Goal: Task Accomplishment & Management: Manage account settings

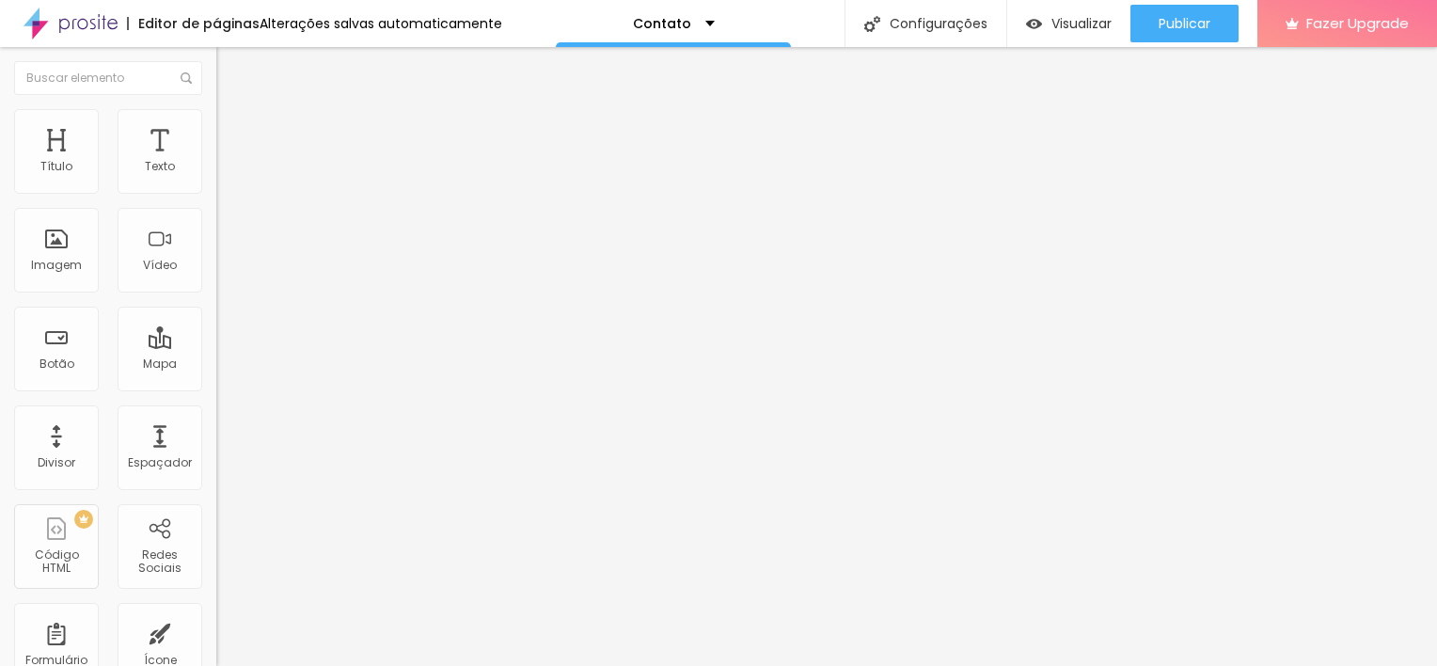
drag, startPoint x: 124, startPoint y: 216, endPoint x: -4, endPoint y: 211, distance: 128.0
click at [0, 211] on html "Editor de páginas Alterações salvas automaticamente Contato Configurações Confi…" at bounding box center [718, 333] width 1437 height 666
click at [216, 177] on input "text" at bounding box center [329, 167] width 226 height 19
type input "Rio Tinto, Gondomar"
click at [216, 375] on div "Editar Mapa Conteúdo Estilo Avançado Endereço Rio Tinto, Gondomar Alinhamento 1…" at bounding box center [324, 356] width 216 height 619
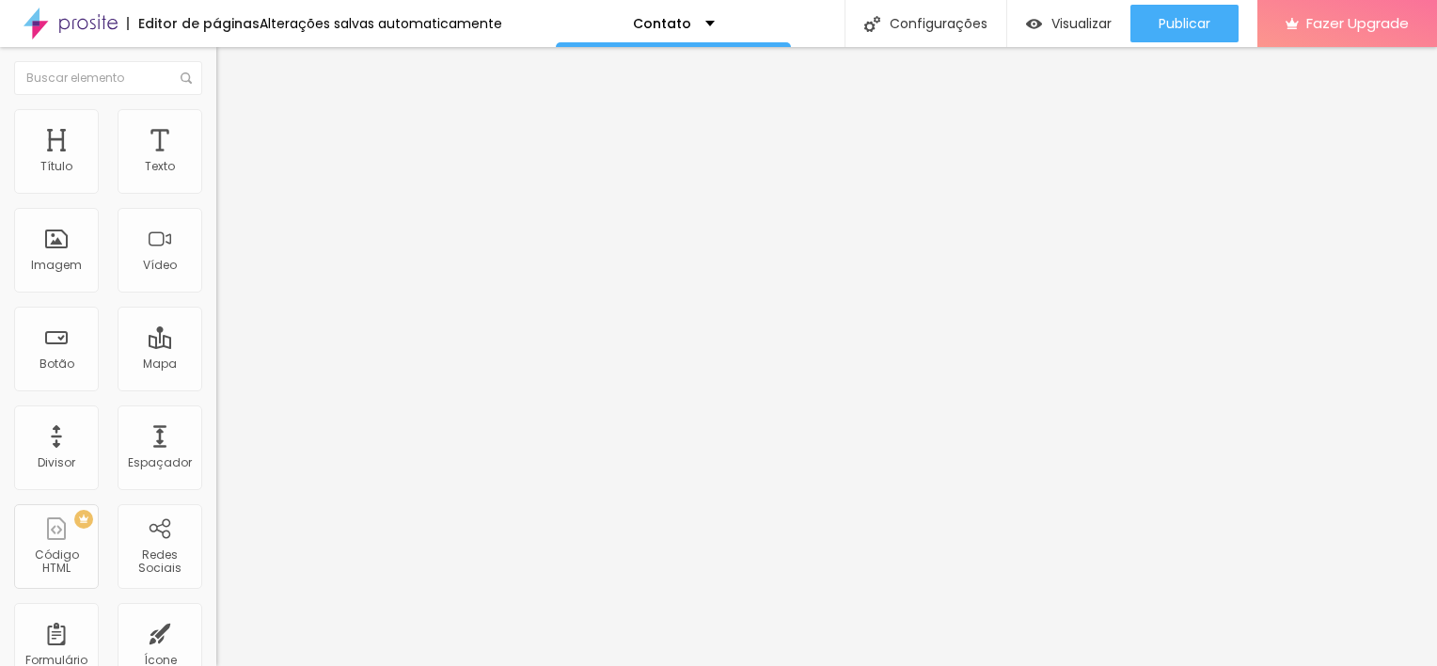
click at [233, 130] on span "Estilo" at bounding box center [247, 122] width 29 height 16
click at [233, 138] on span "Avançado" at bounding box center [264, 141] width 62 height 16
type input "3"
type input "13"
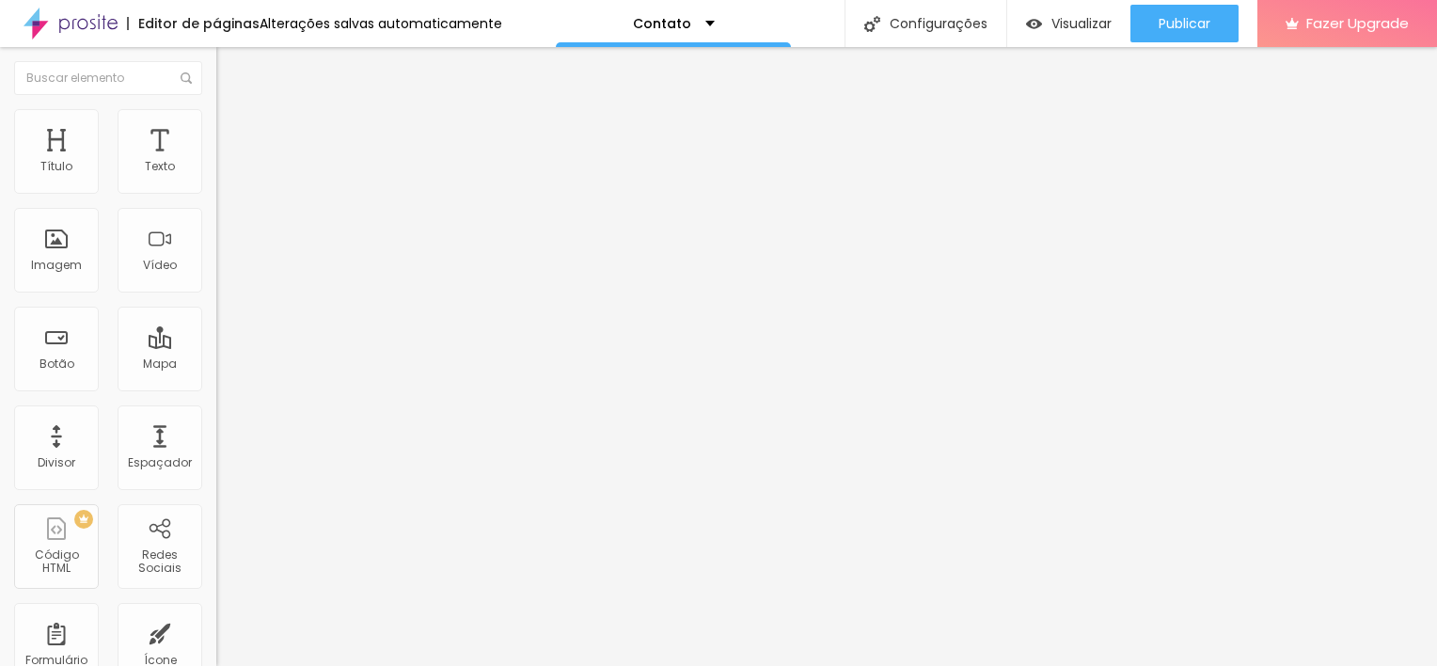
type input "13"
type input "14"
type input "16"
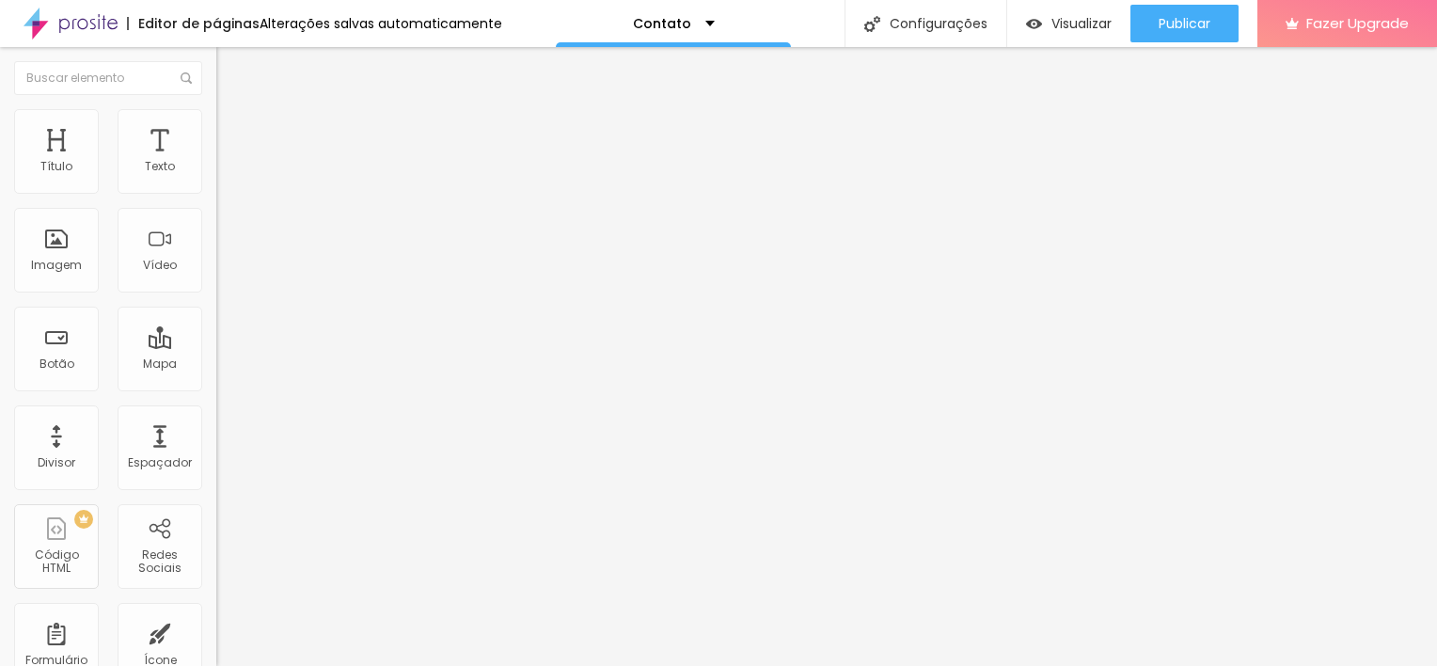
type input "18"
type input "19"
type input "20"
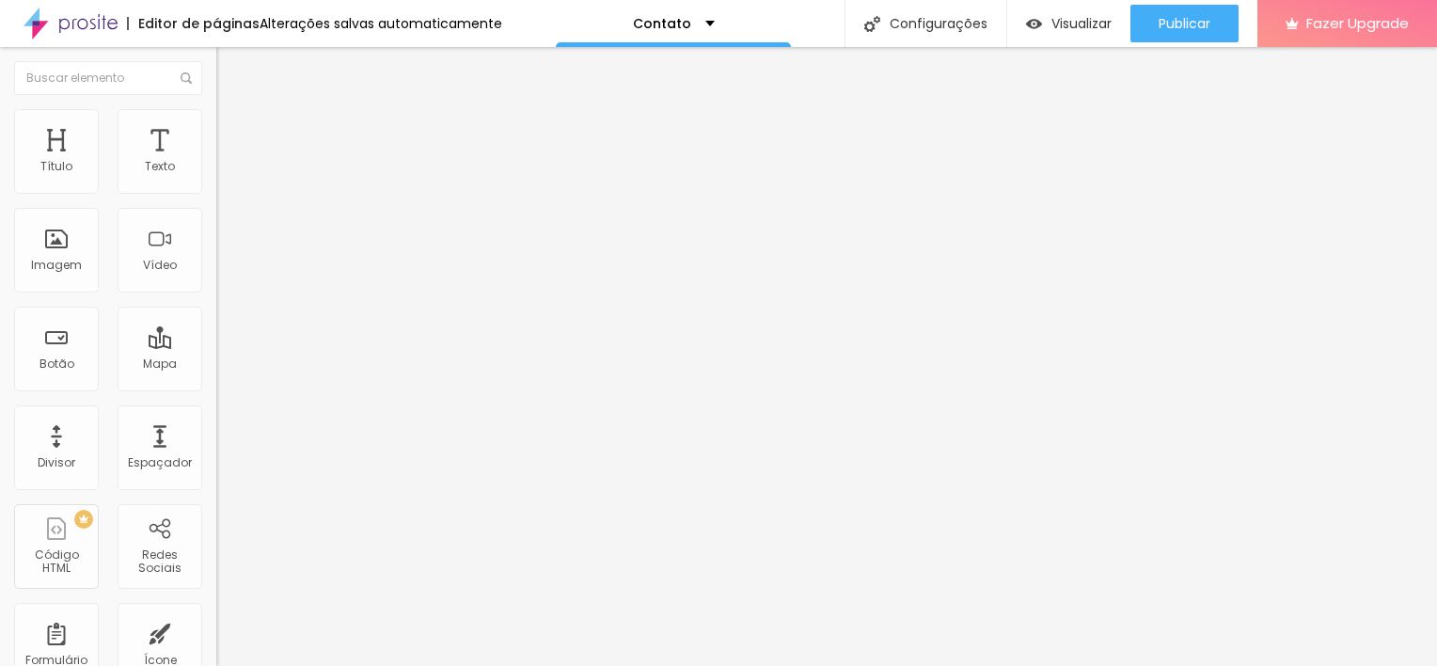
type input "20"
type input "22"
type input "23"
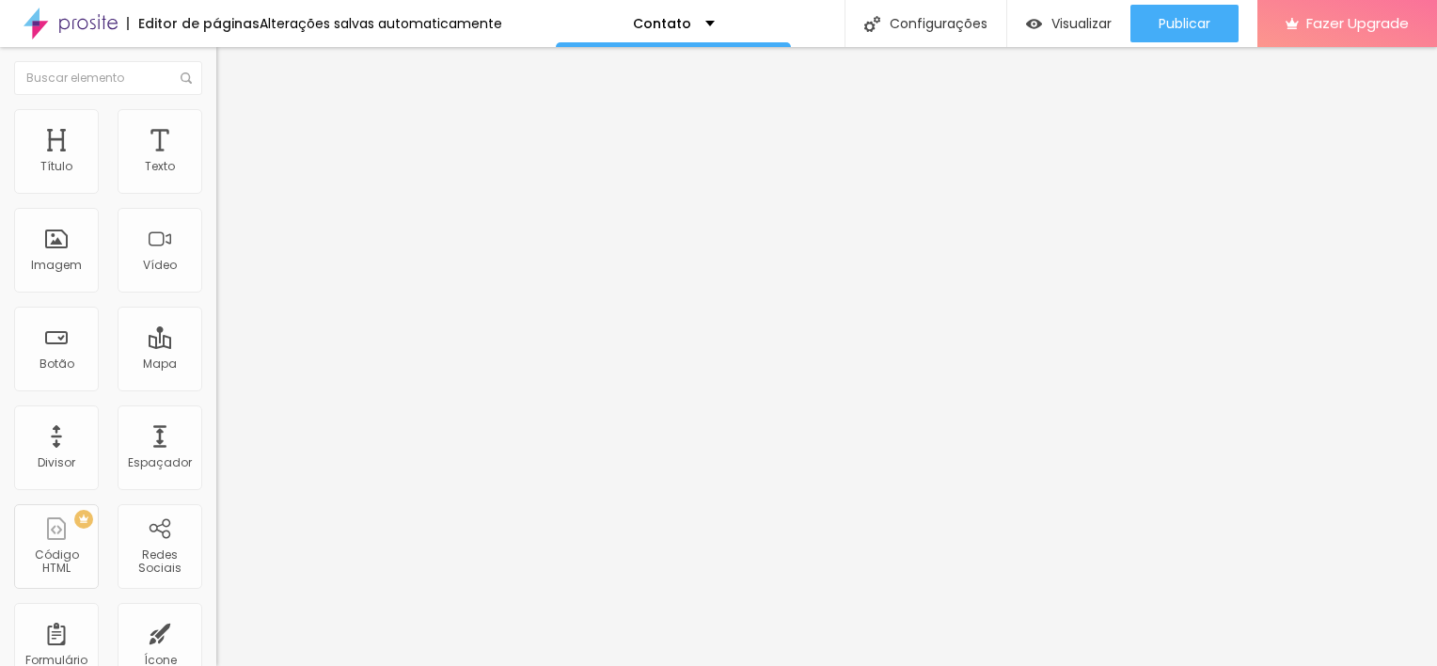
type input "25"
type input "26"
type input "28"
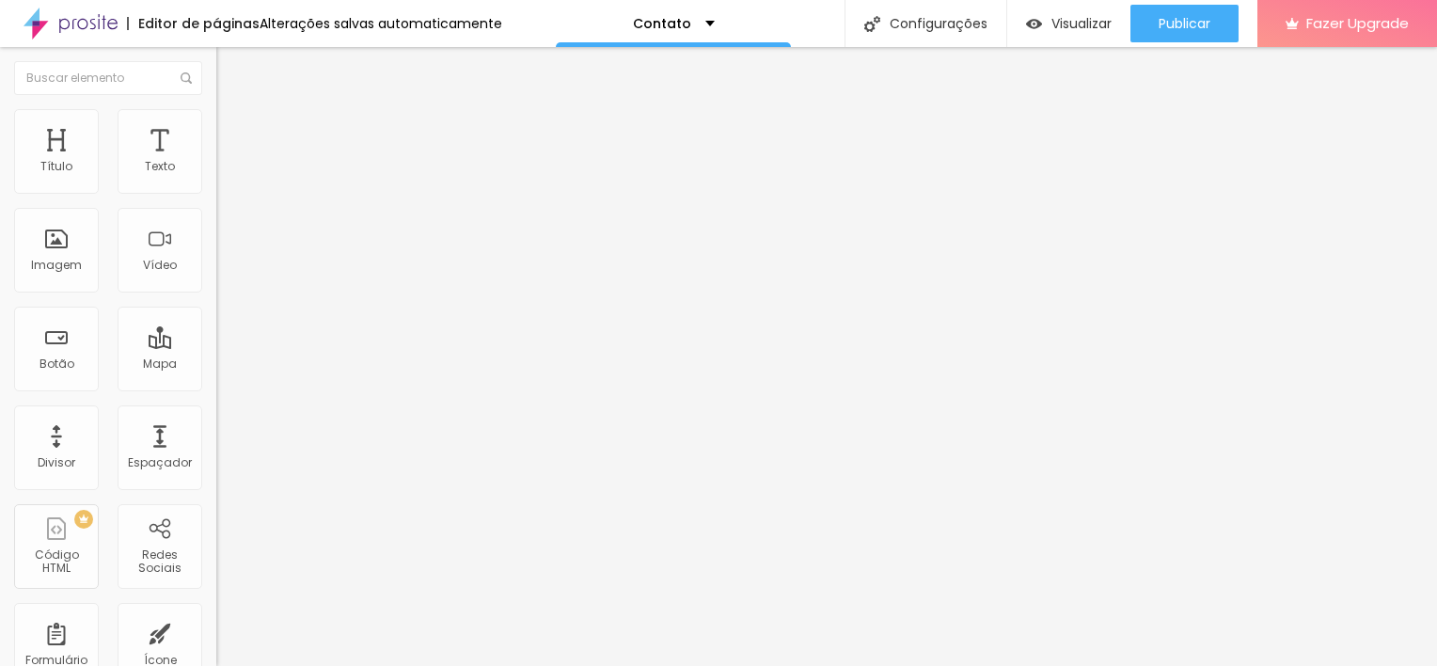
type input "28"
type input "29"
type input "30"
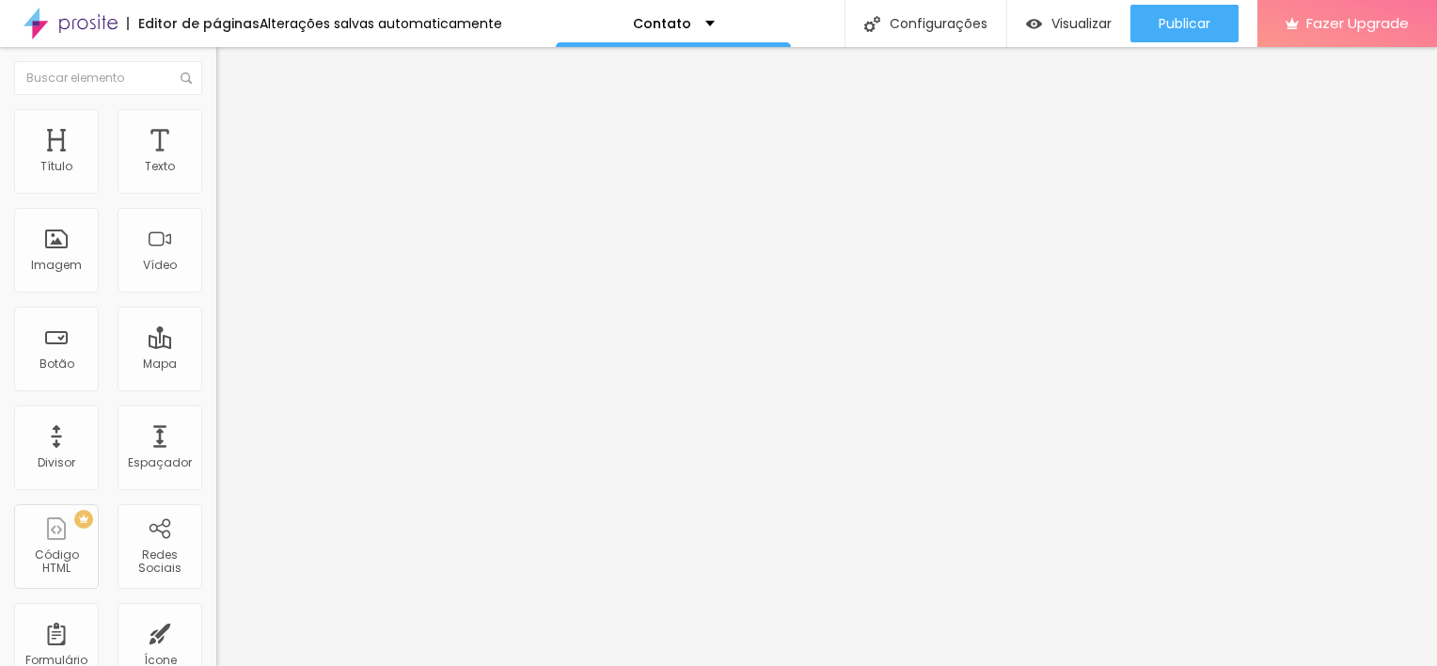
type input "31"
type input "34"
type input "35"
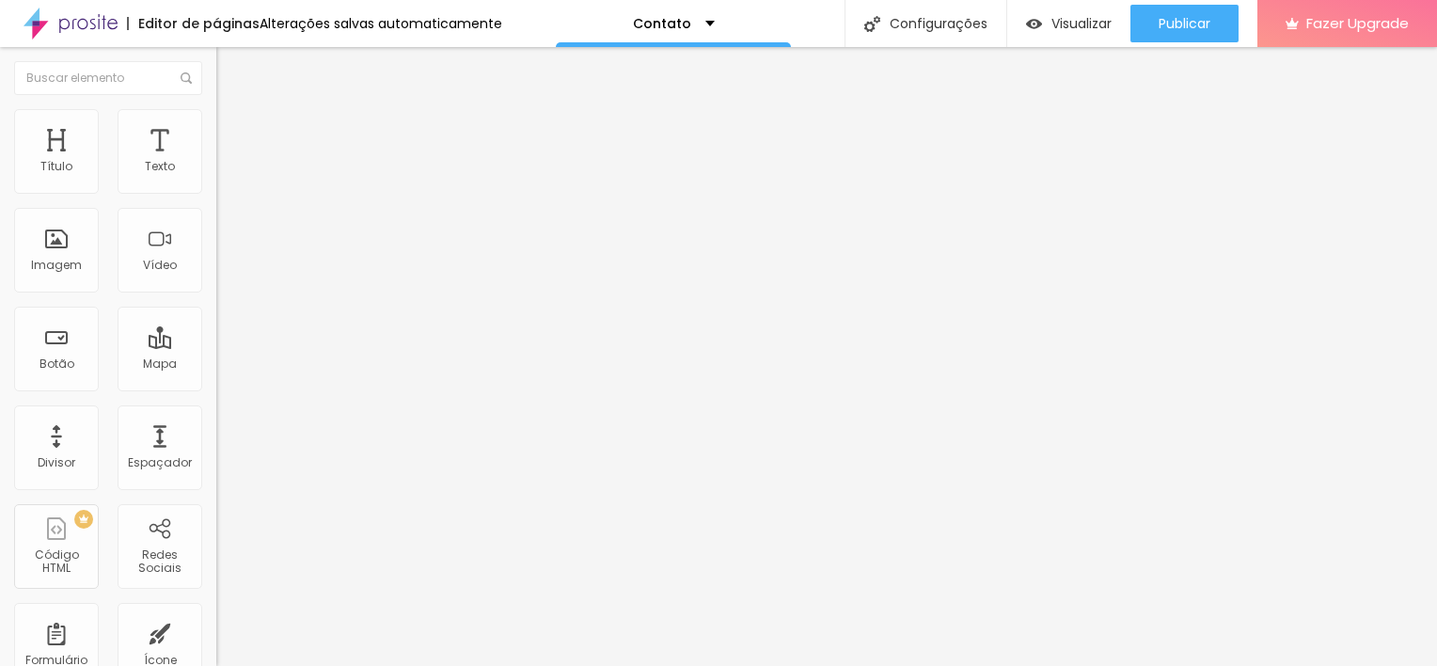
type input "35"
type input "36"
type input "37"
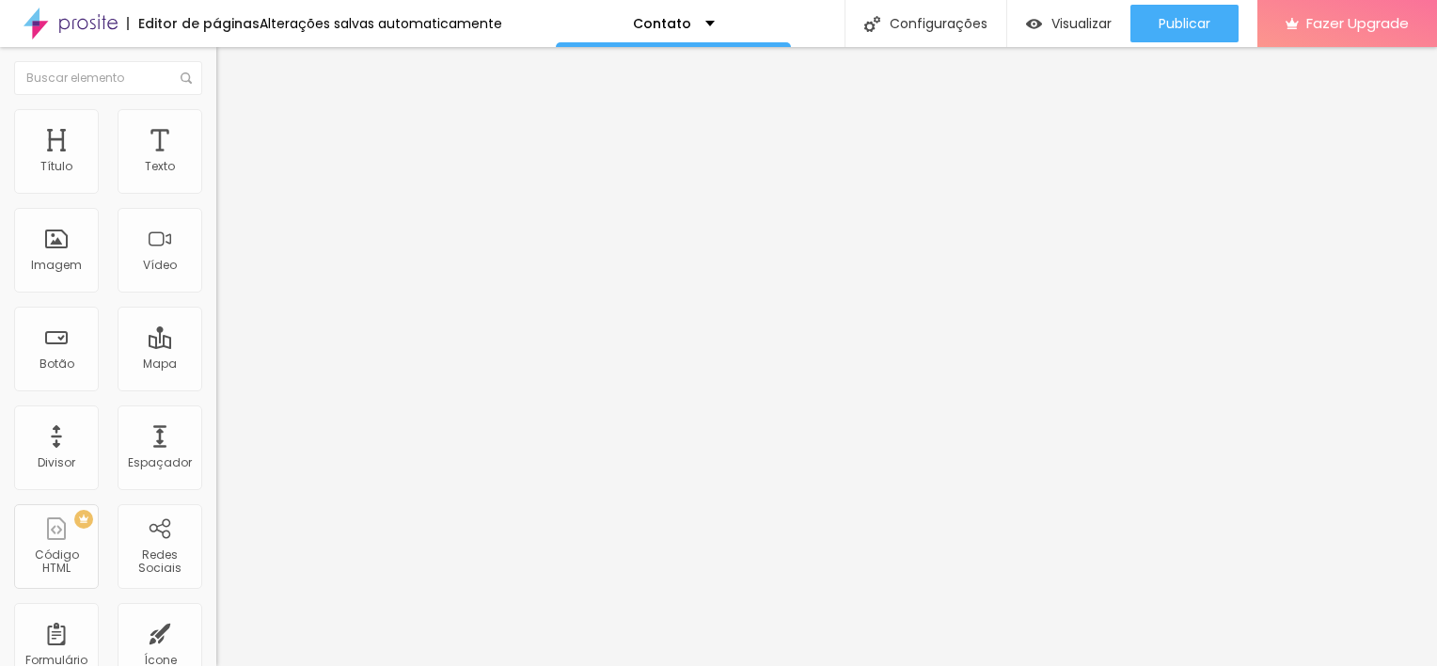
type input "38"
type input "46"
type input "48"
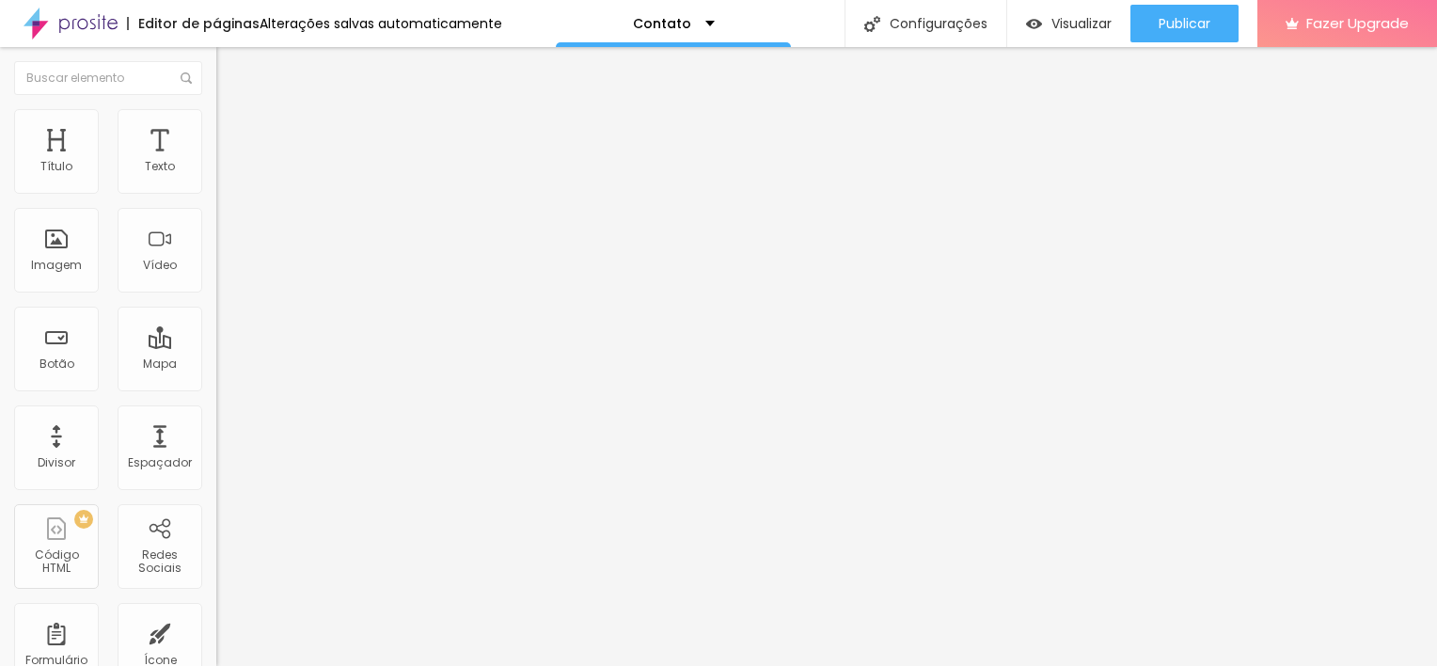
type input "48"
type input "50"
type input "53"
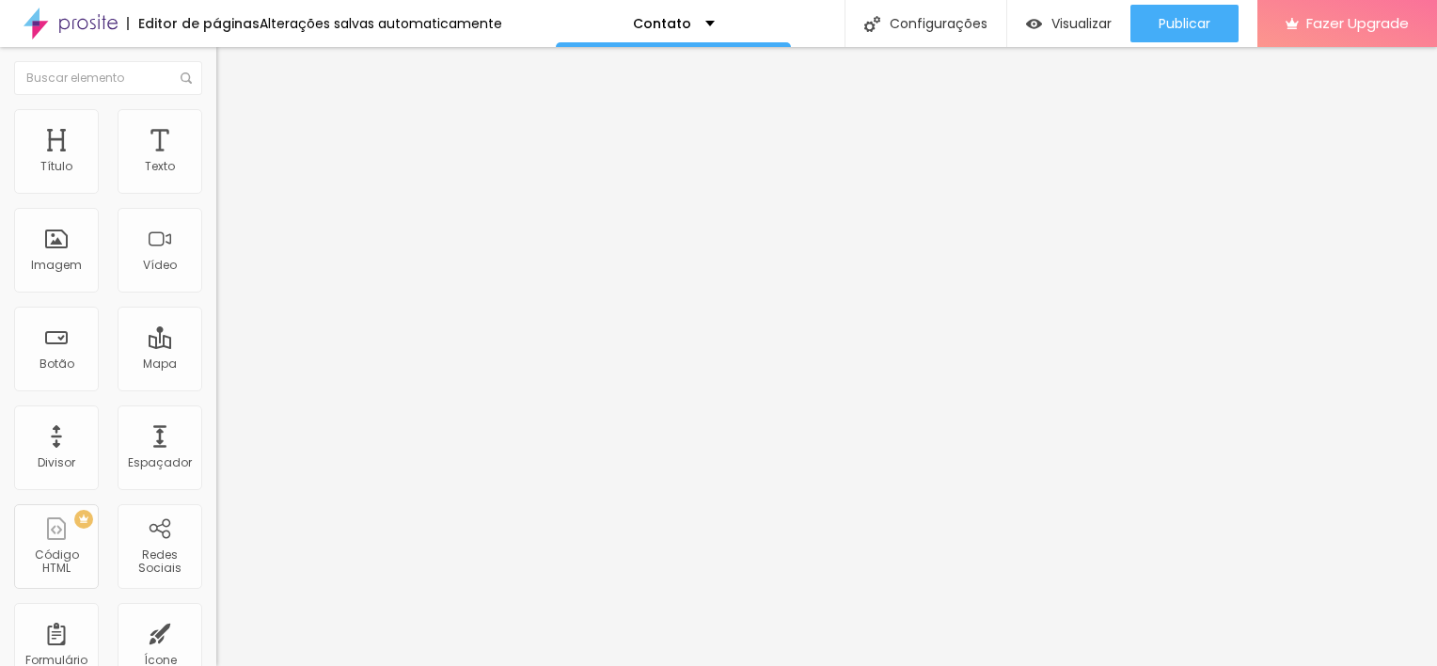
type input "59"
type input "71"
type input "76"
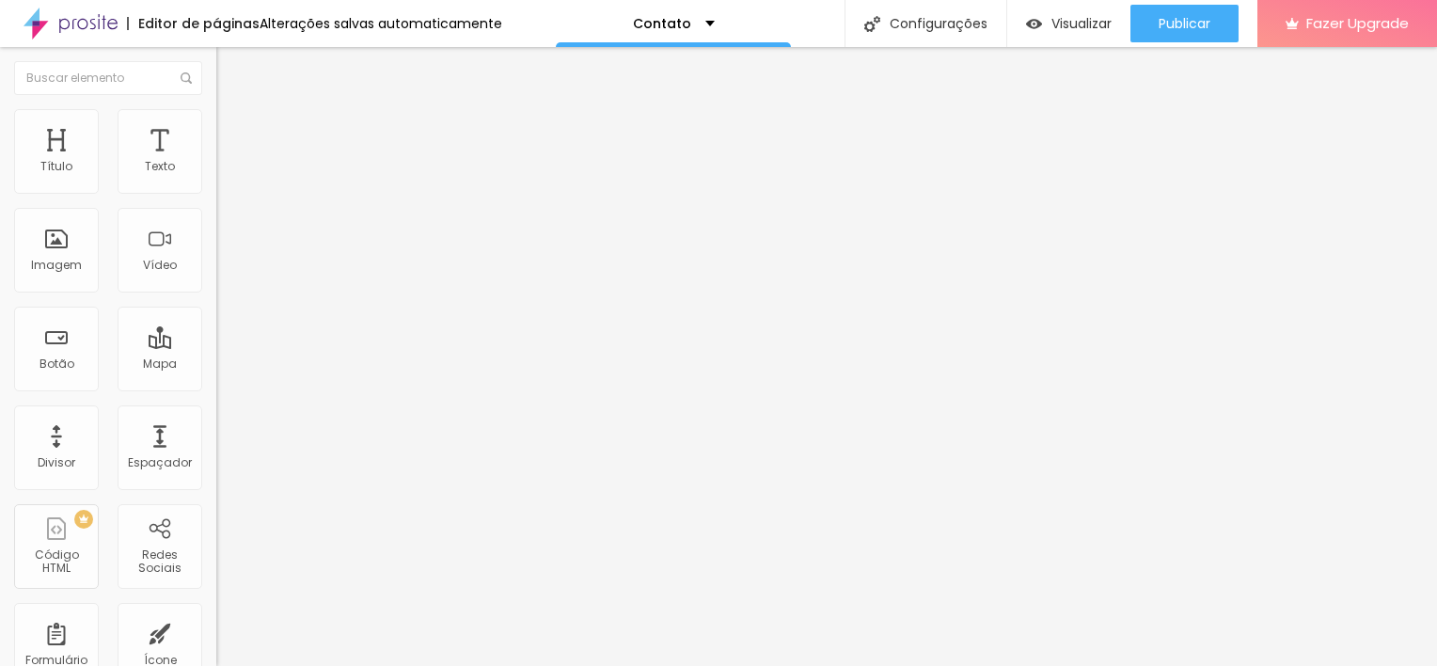
type input "76"
type input "79"
type input "78"
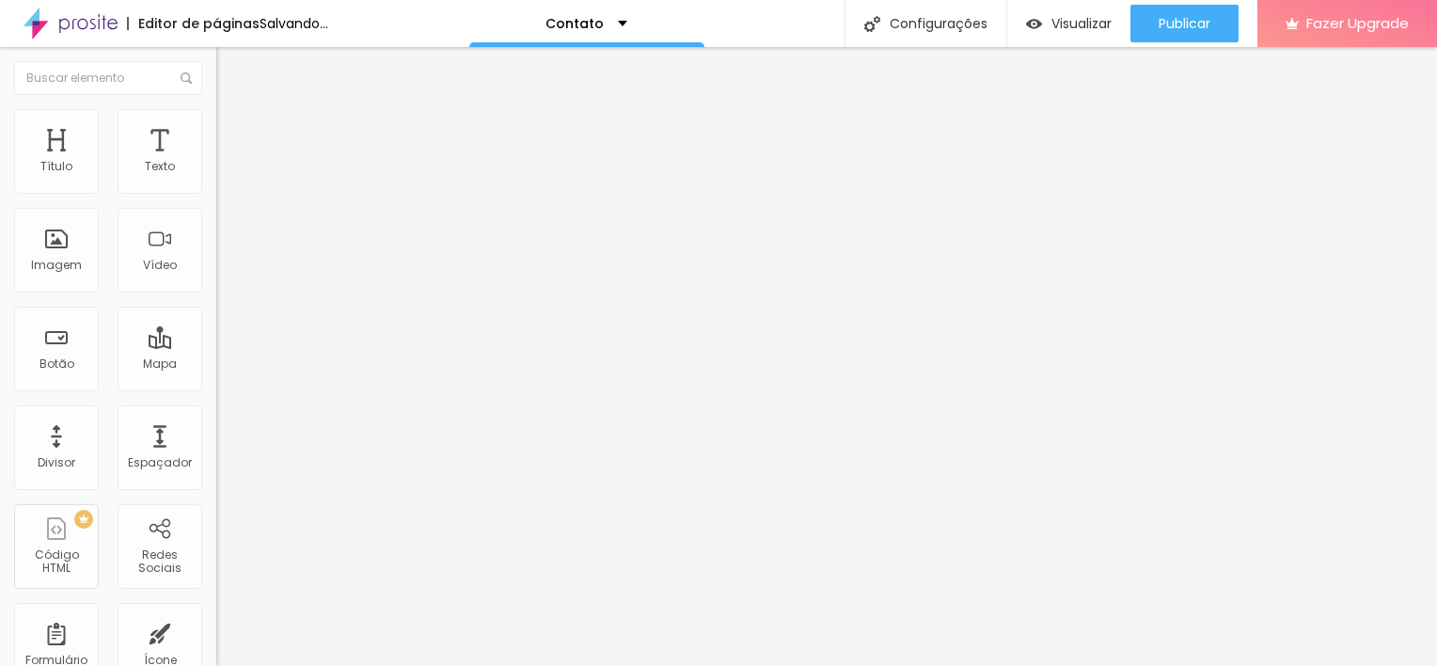
type input "76"
type input "75"
type input "65"
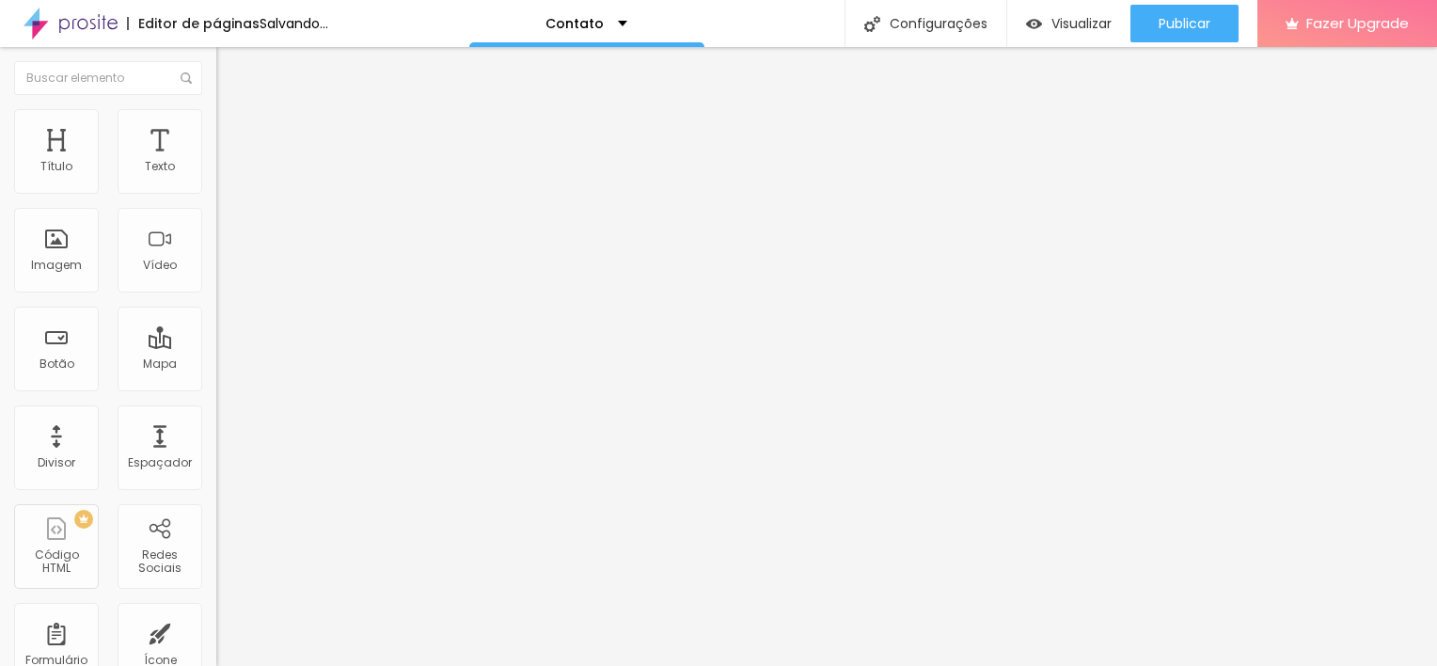
type input "65"
type input "58"
type input "55"
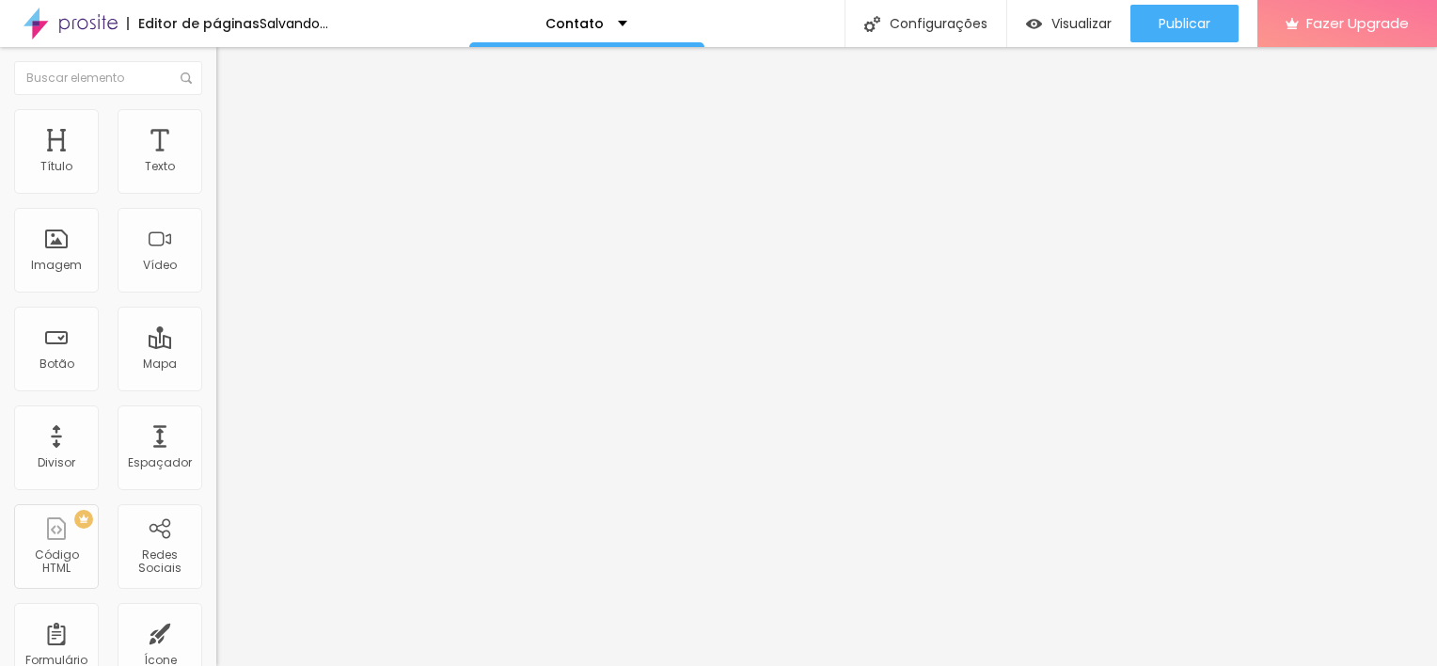
type input "52"
type input "46"
type input "43"
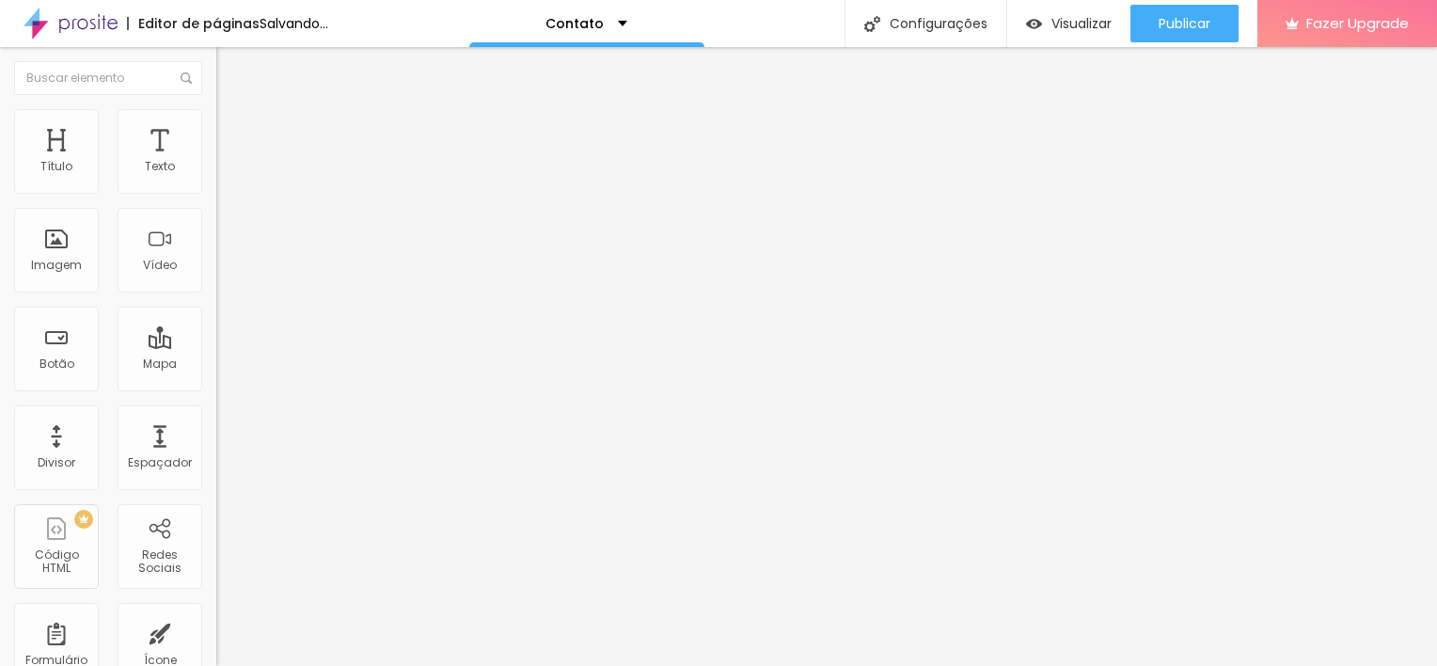
type input "43"
type input "40"
type input "33"
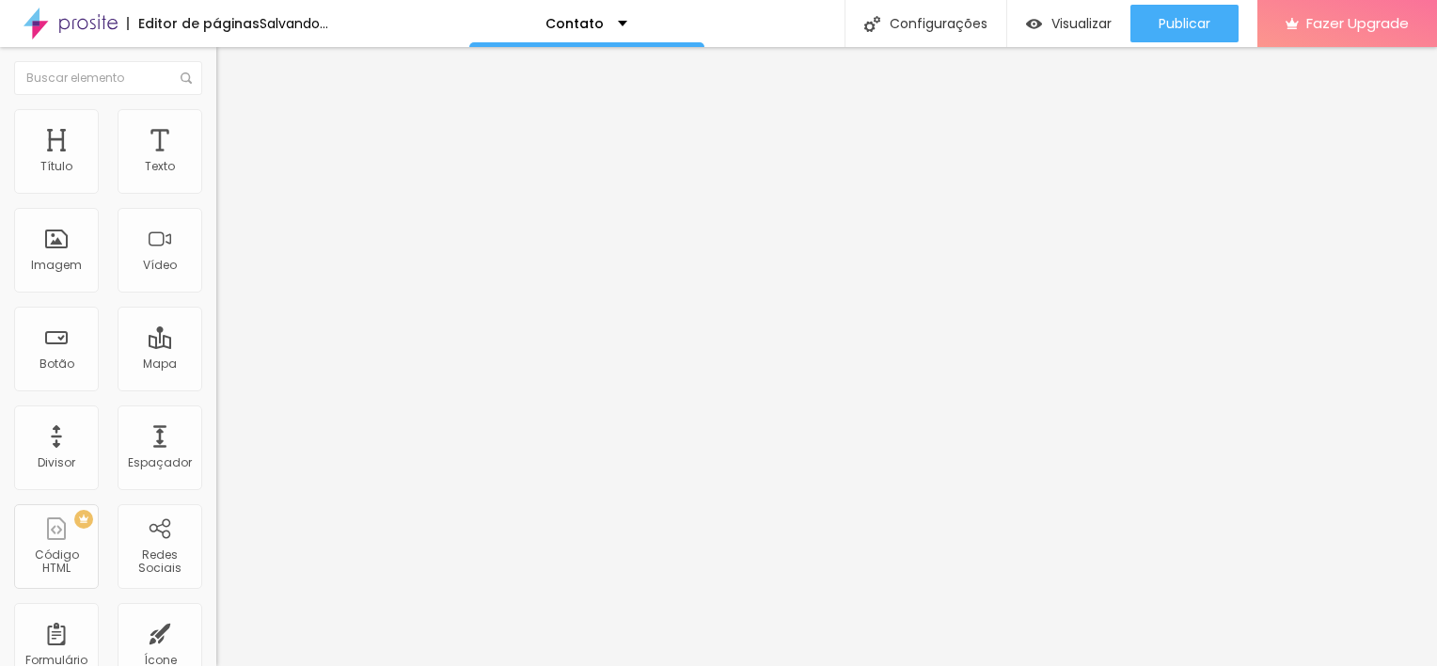
type input "32"
type input "29"
type input "28"
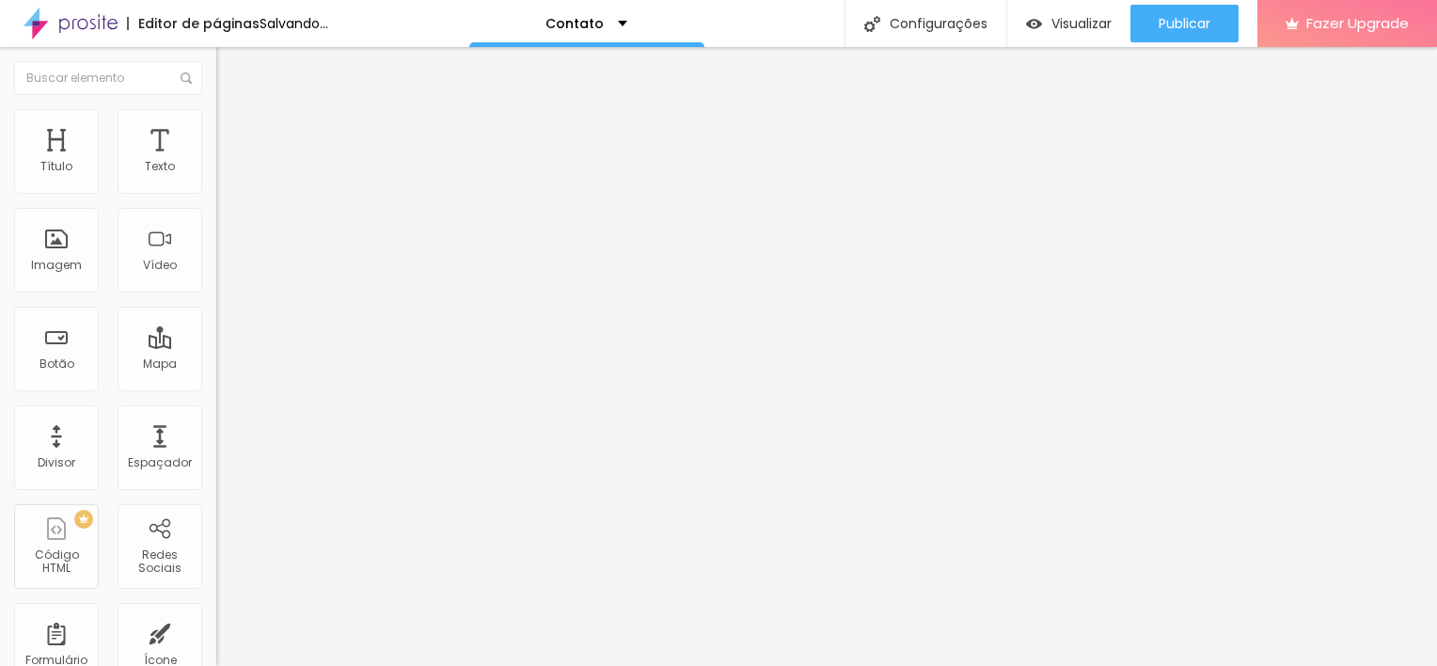
type input "28"
type input "26"
type input "25"
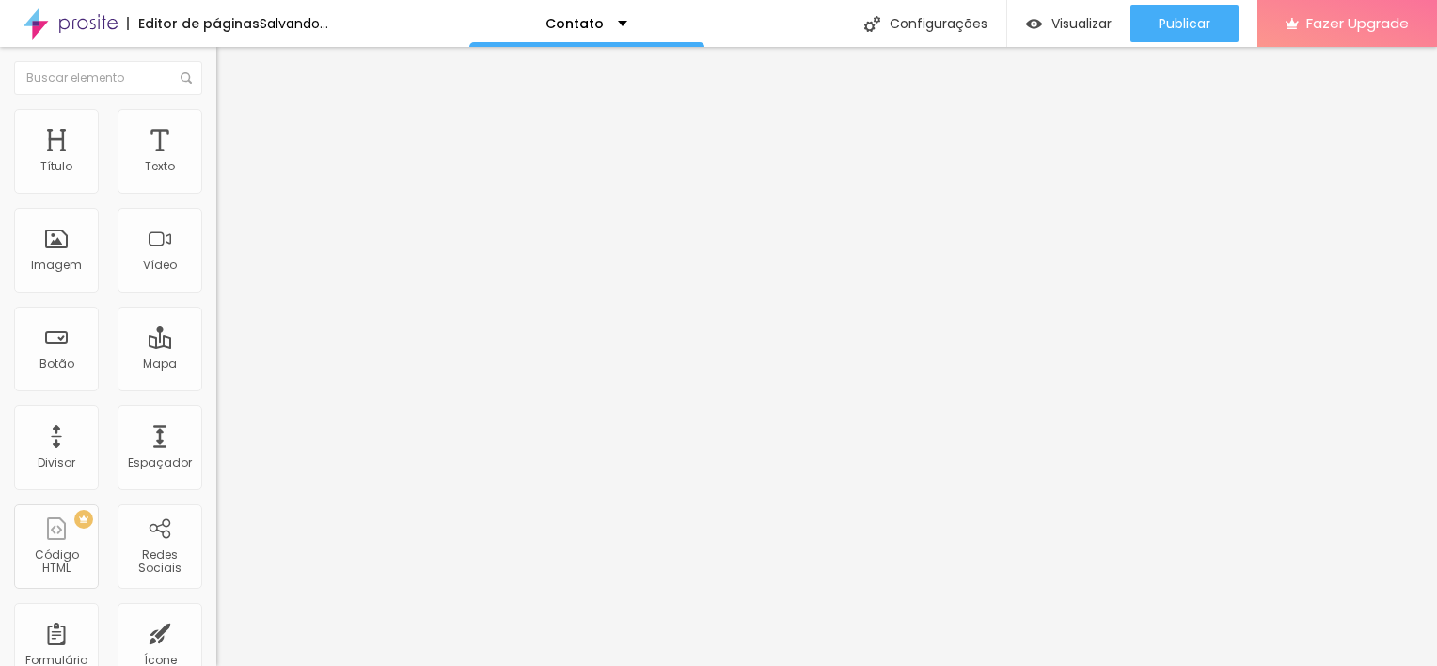
type input "24"
type input "23"
type input "22"
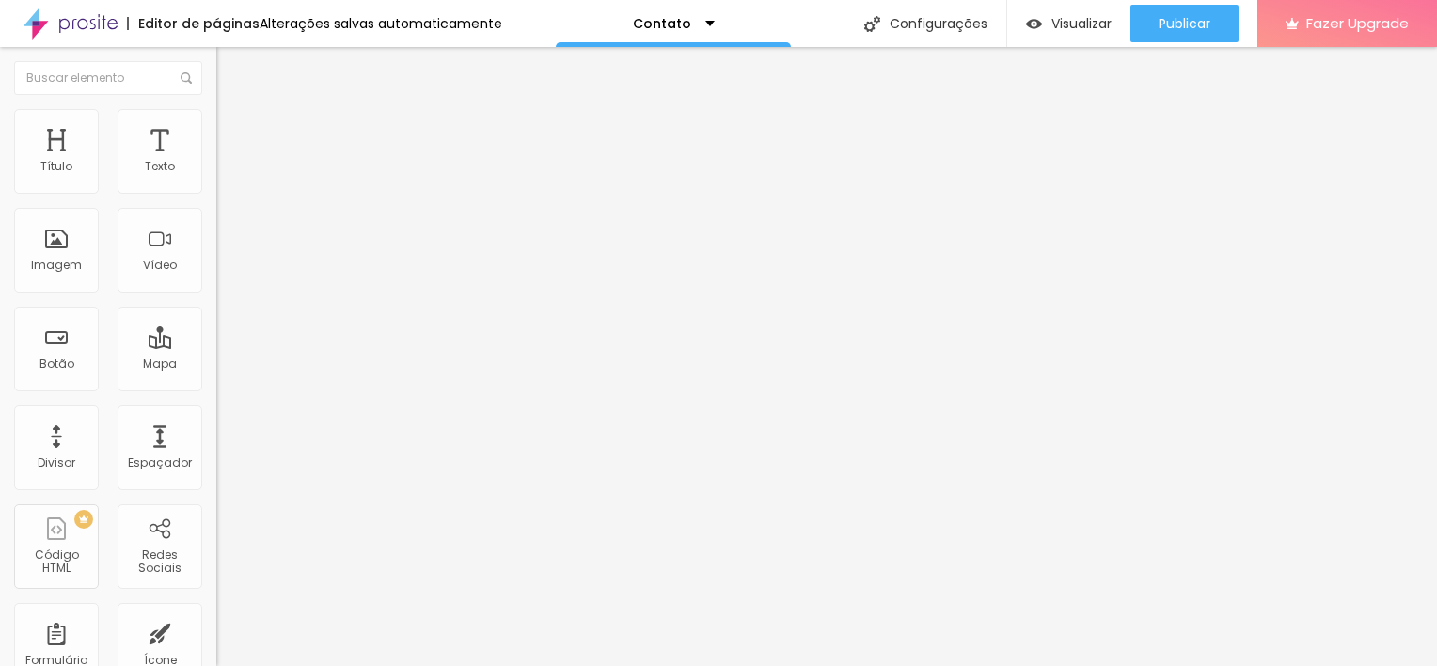
type input "22"
type input "21"
type input "19"
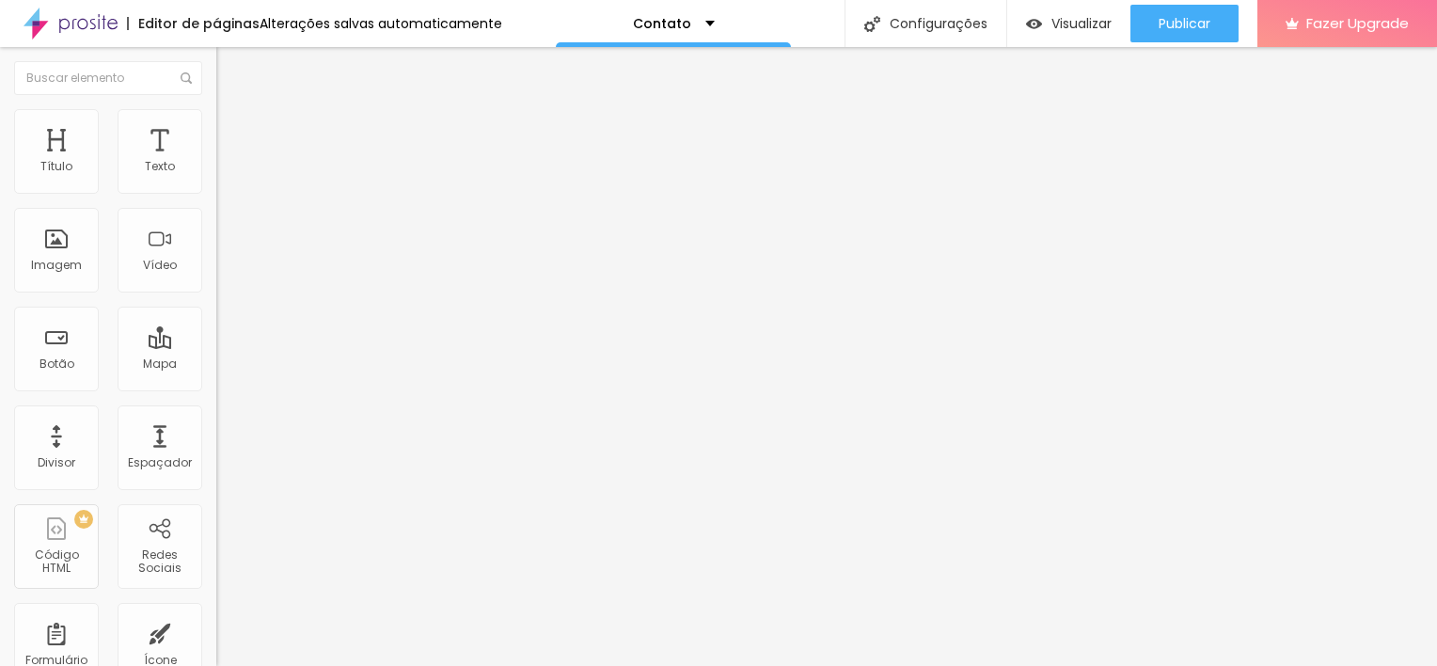
type input "18"
type input "17"
type input "16"
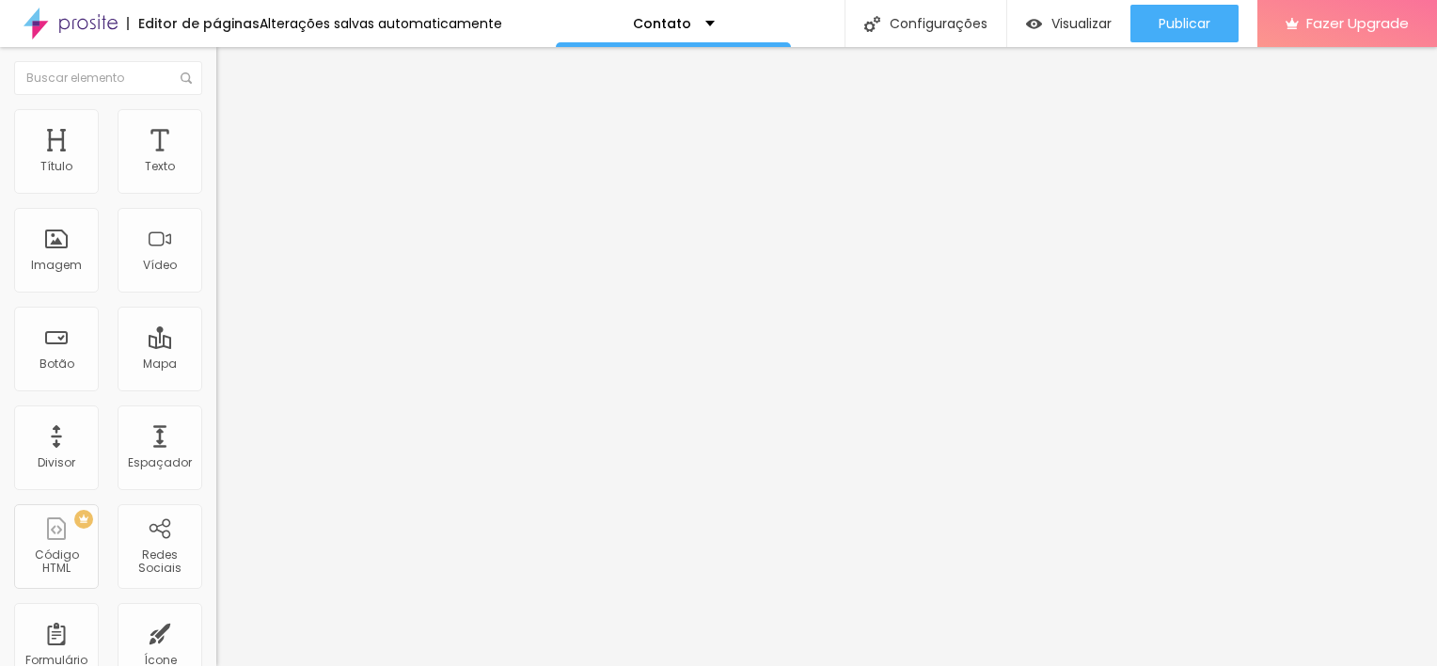
type input "16"
type input "14"
type input "13"
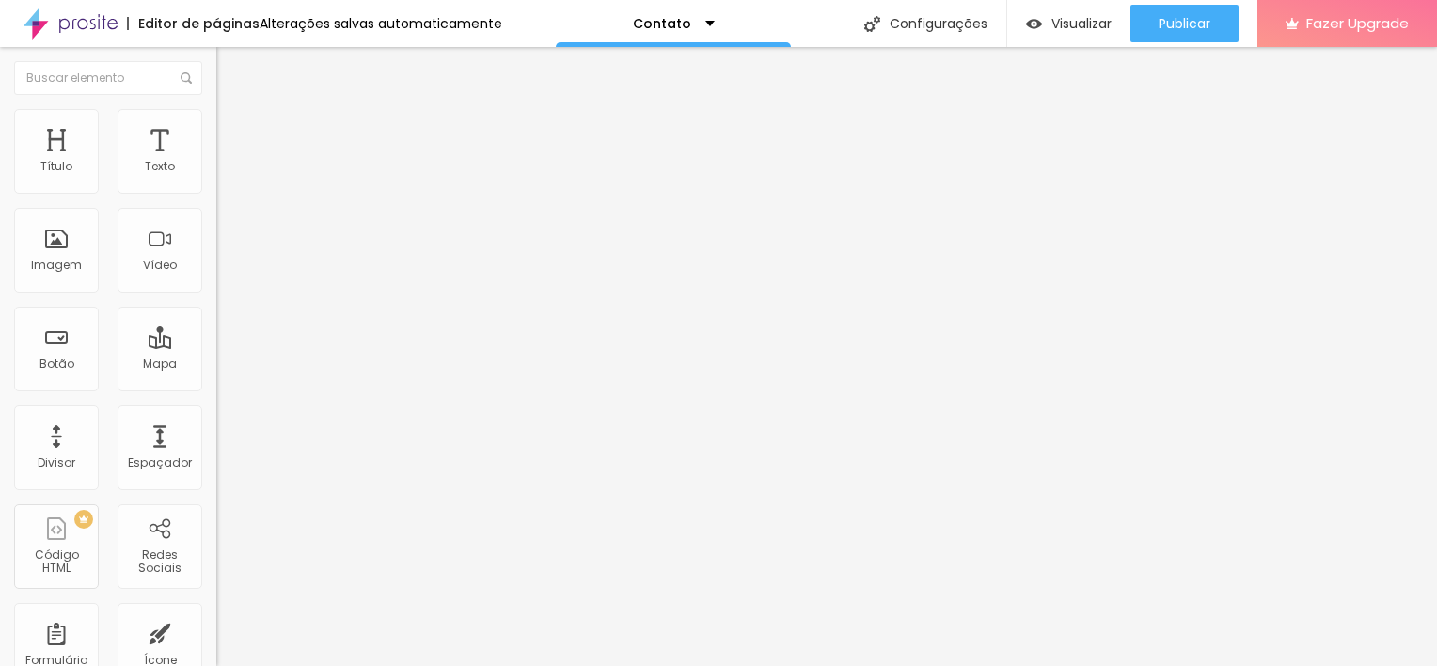
type input "12"
type input "11"
type input "10"
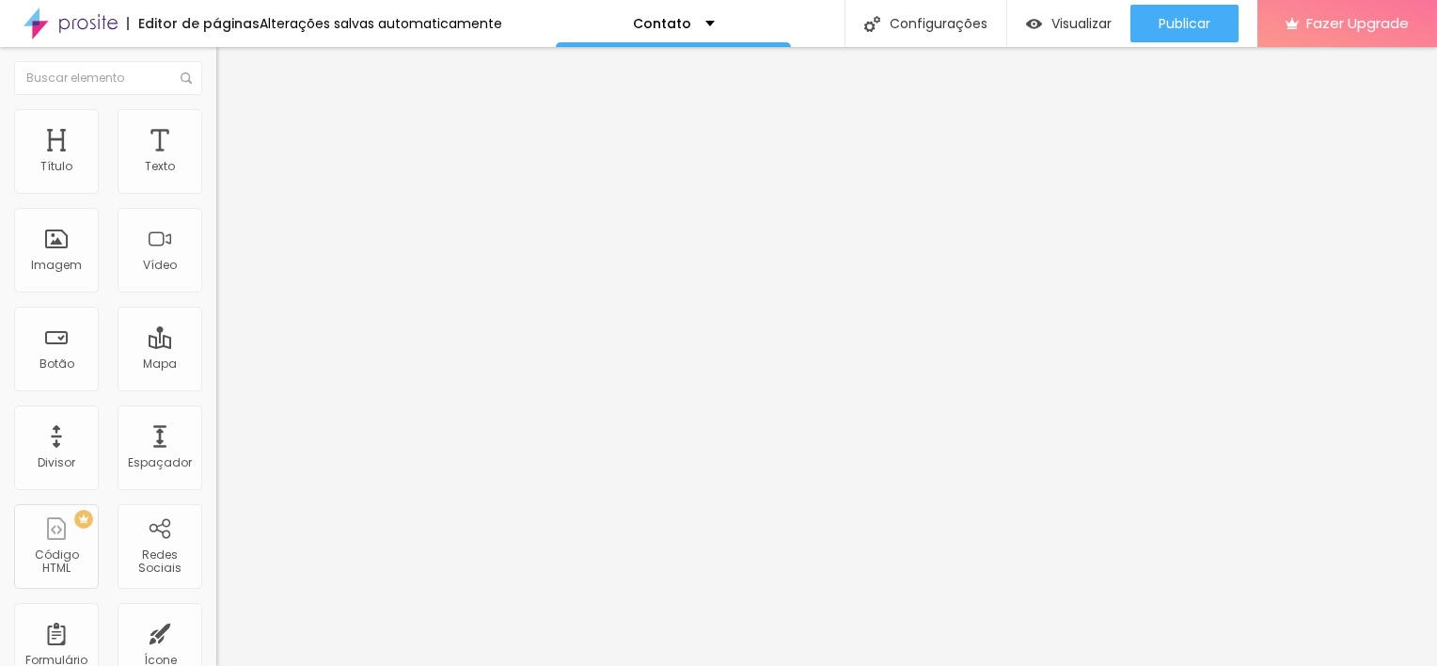
type input "10"
type input "9"
type input "8"
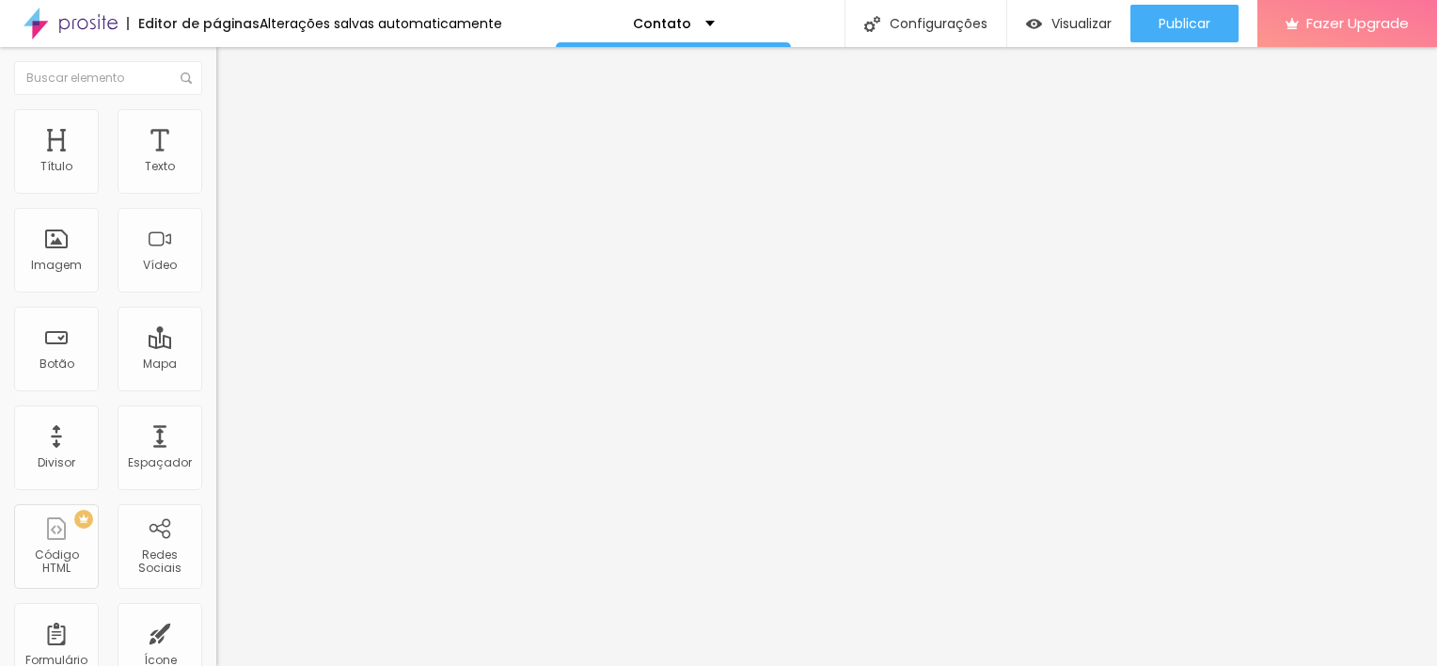
type input "7"
type input "6"
type input "4"
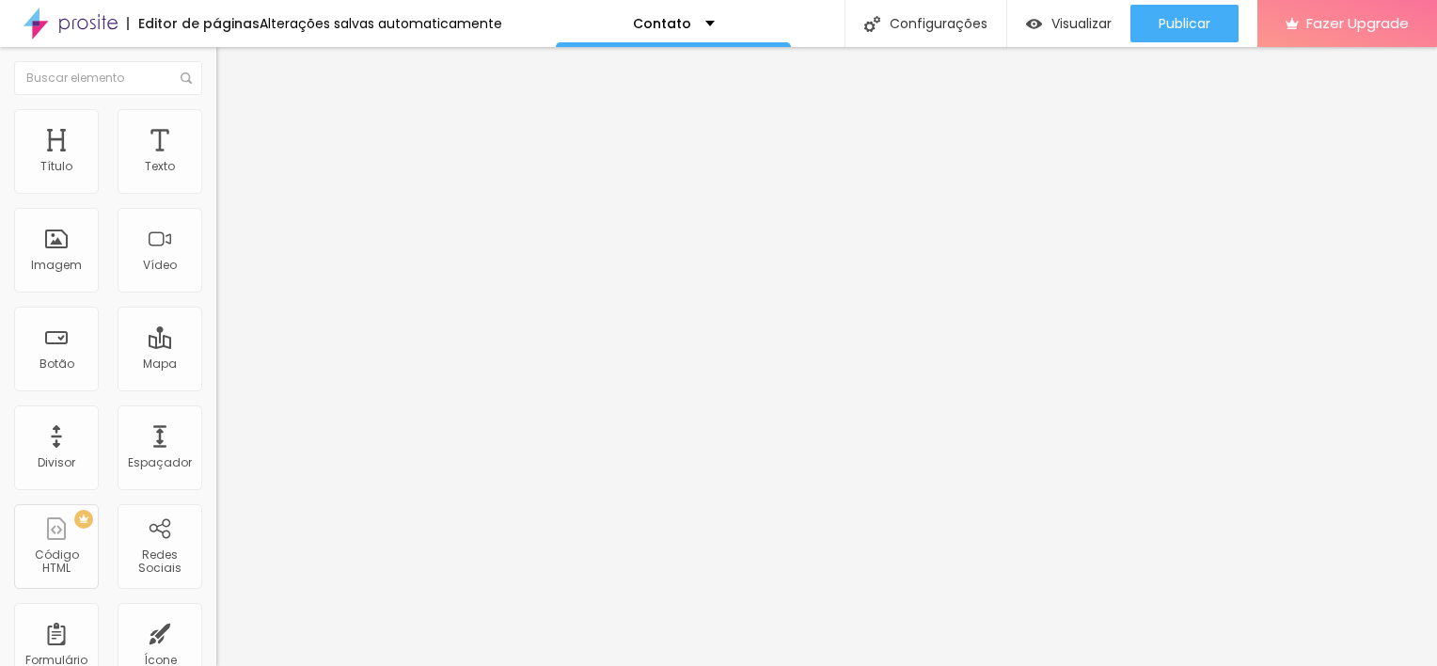
type input "4"
type input "2"
type input "1"
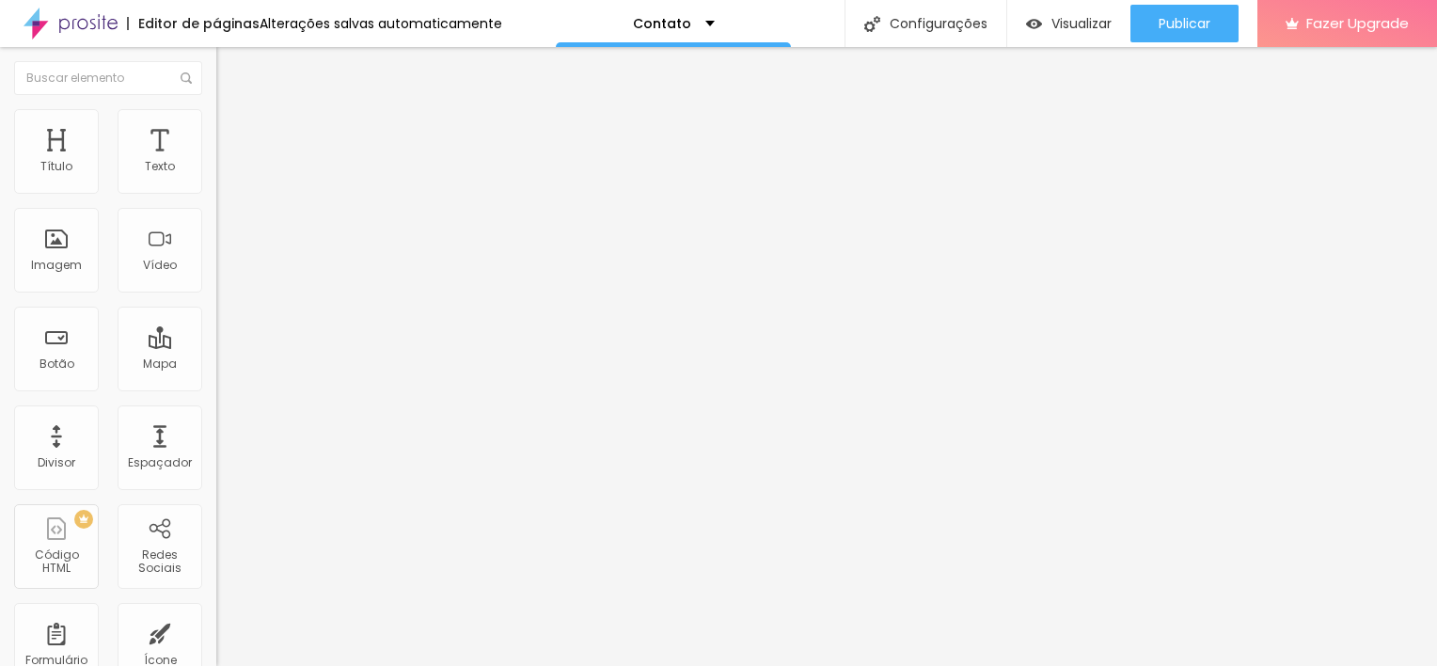
type input "0"
drag, startPoint x: 41, startPoint y: 181, endPoint x: -4, endPoint y: 180, distance: 45.2
click at [216, 365] on input "range" at bounding box center [276, 372] width 121 height 15
click at [233, 130] on span "Estilo" at bounding box center [247, 122] width 29 height 16
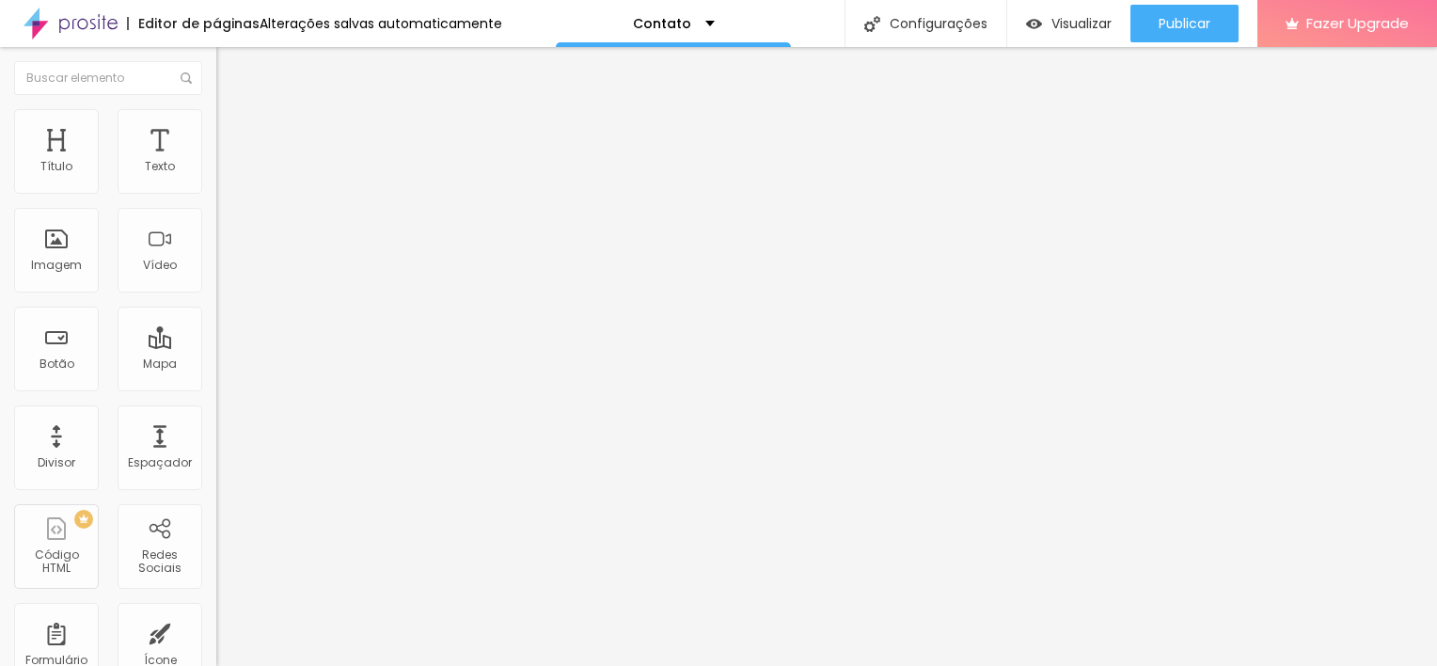
click at [233, 111] on span "Conteúdo" at bounding box center [262, 103] width 58 height 16
click at [230, 75] on img "button" at bounding box center [237, 68] width 15 height 15
click at [159, 342] on div "Mapa" at bounding box center [160, 349] width 85 height 85
click at [146, 372] on div "Mapa" at bounding box center [160, 349] width 85 height 85
click at [146, 346] on div "Mapa" at bounding box center [160, 349] width 85 height 85
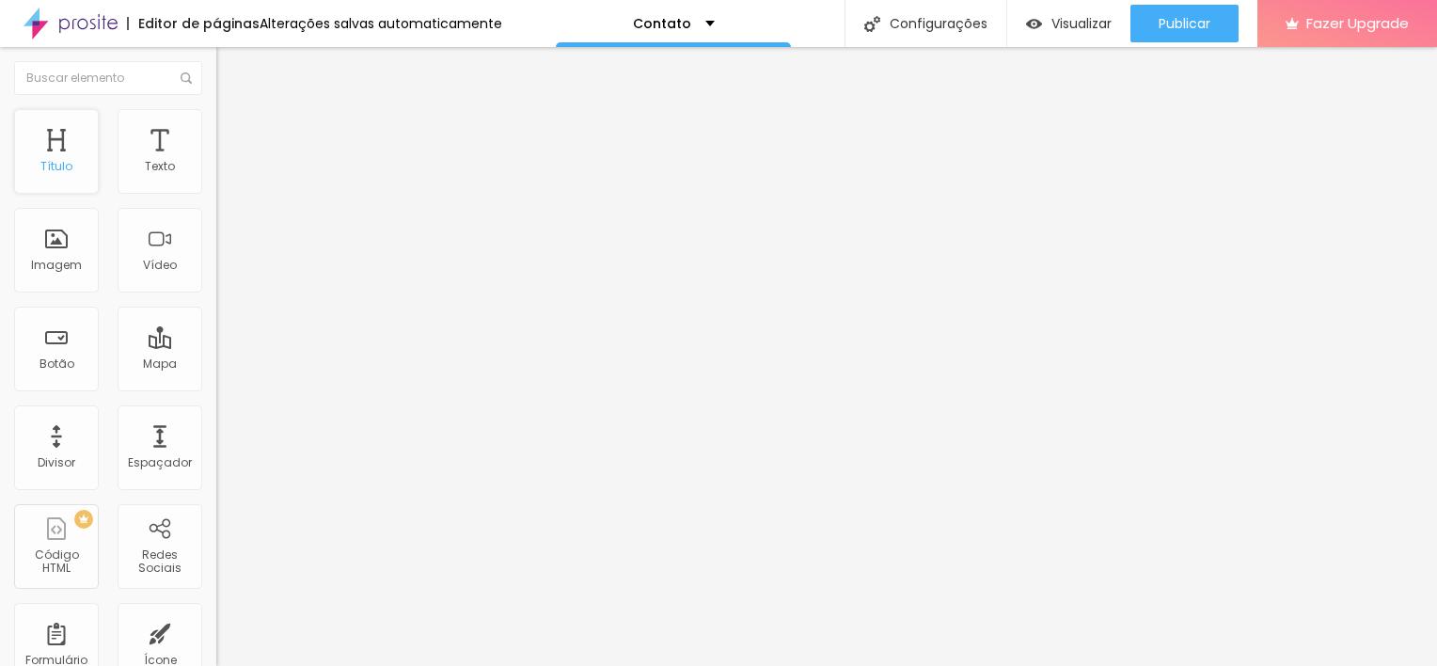
click at [22, 183] on div "Título" at bounding box center [56, 151] width 85 height 85
click at [26, 164] on div "Título" at bounding box center [56, 151] width 85 height 85
click at [59, 150] on div "Título" at bounding box center [56, 151] width 85 height 85
click at [230, 61] on img "button" at bounding box center [237, 68] width 15 height 15
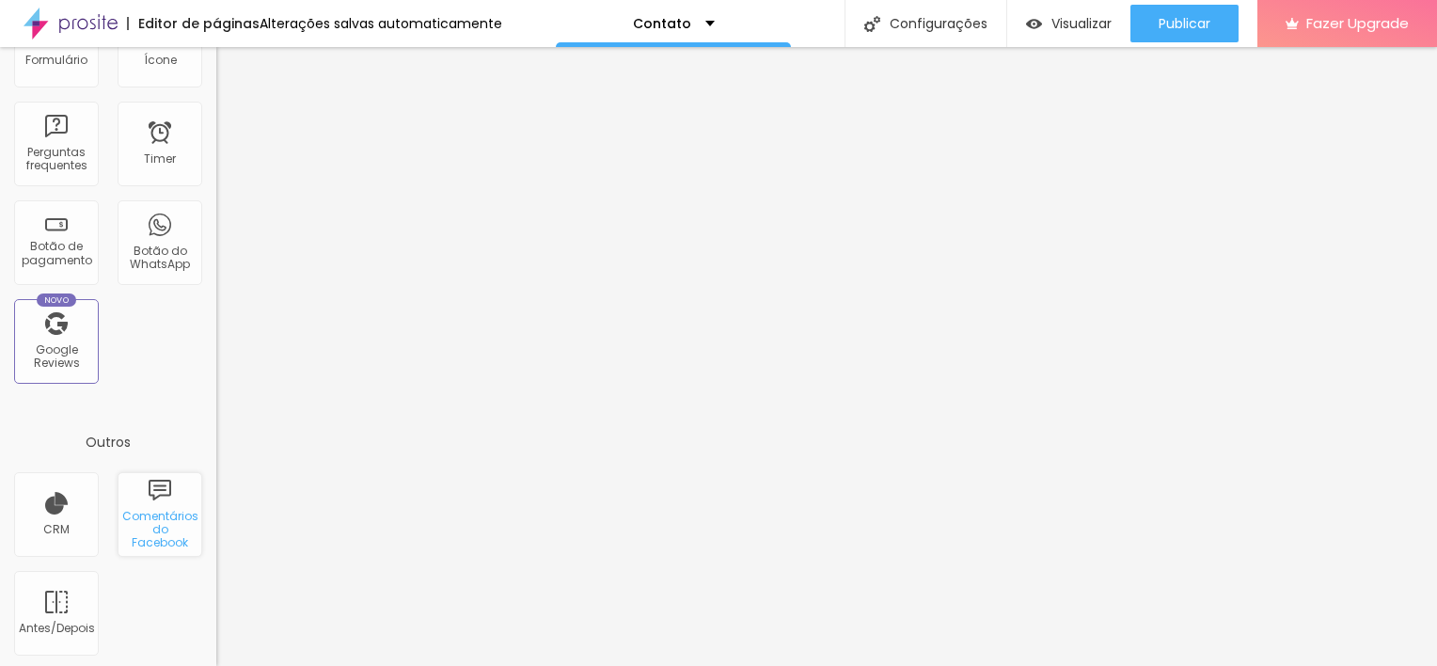
scroll to position [602, 0]
click at [697, 24] on div "Contato" at bounding box center [674, 23] width 82 height 13
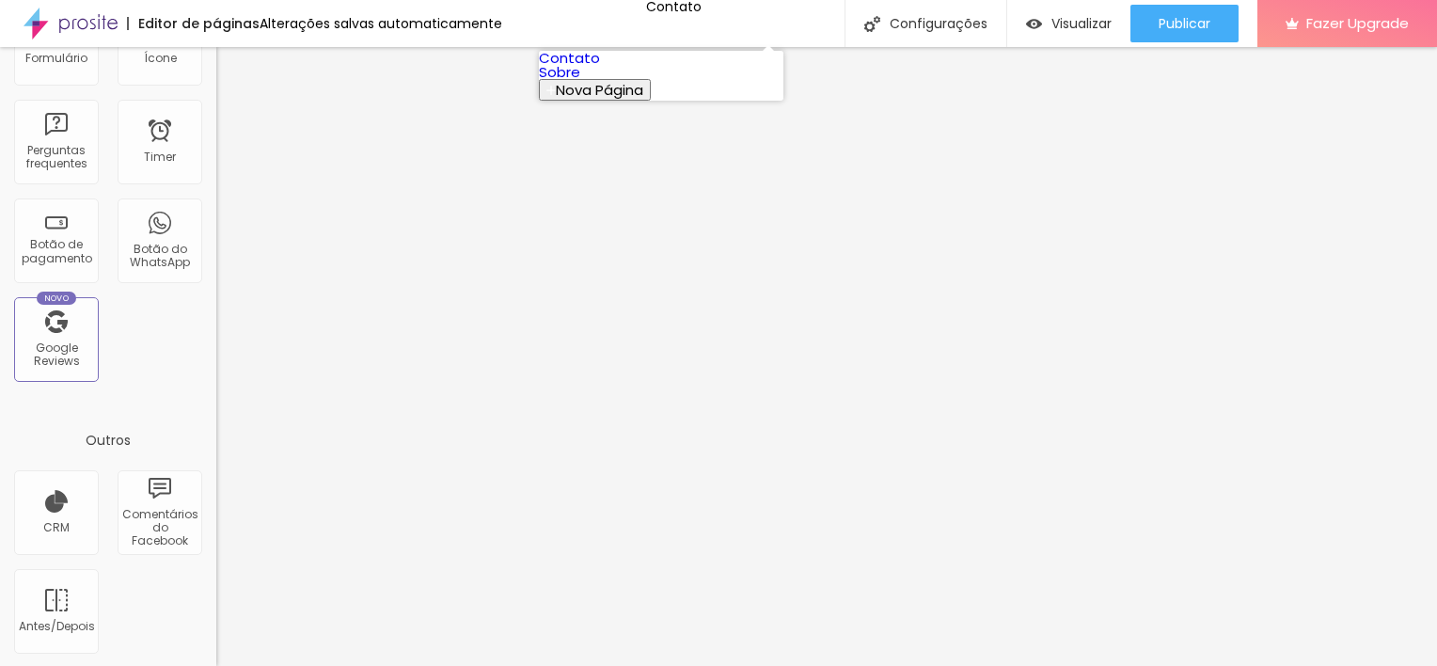
click at [580, 82] on link "Sobre" at bounding box center [559, 72] width 41 height 20
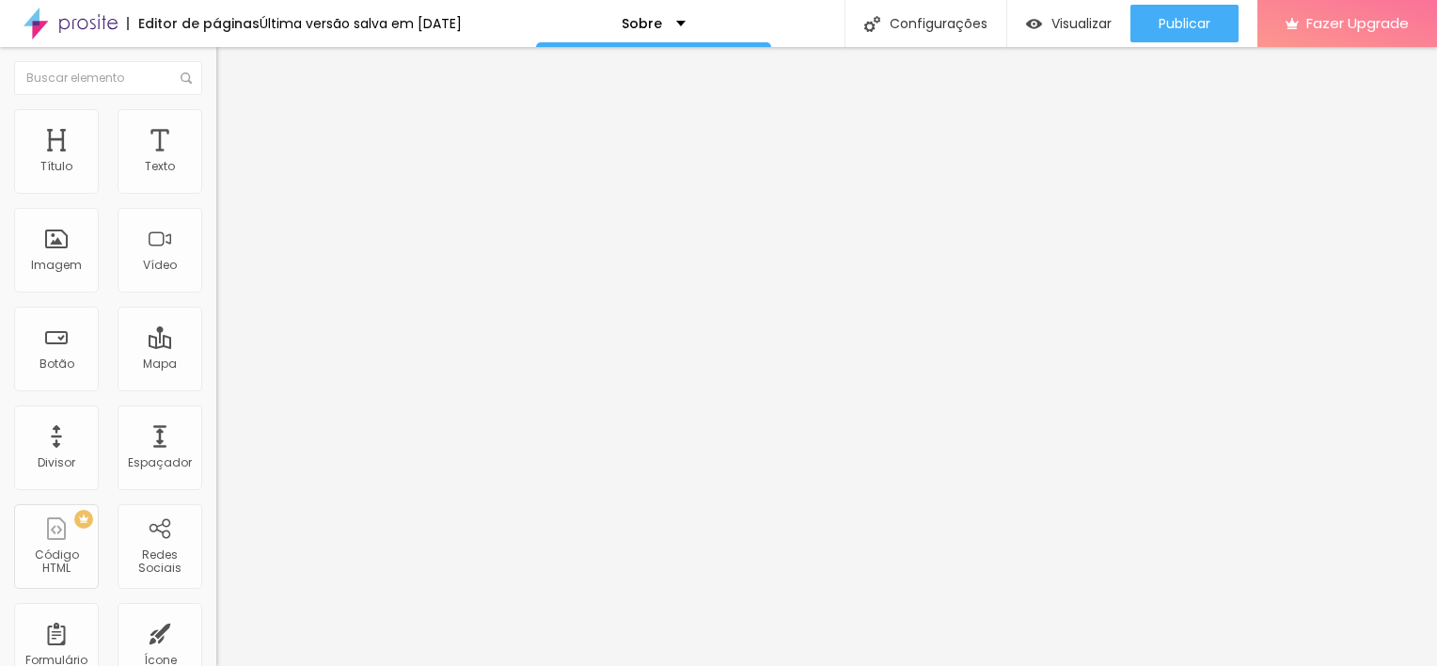
click at [216, 162] on span "Trocar imagem" at bounding box center [267, 154] width 102 height 16
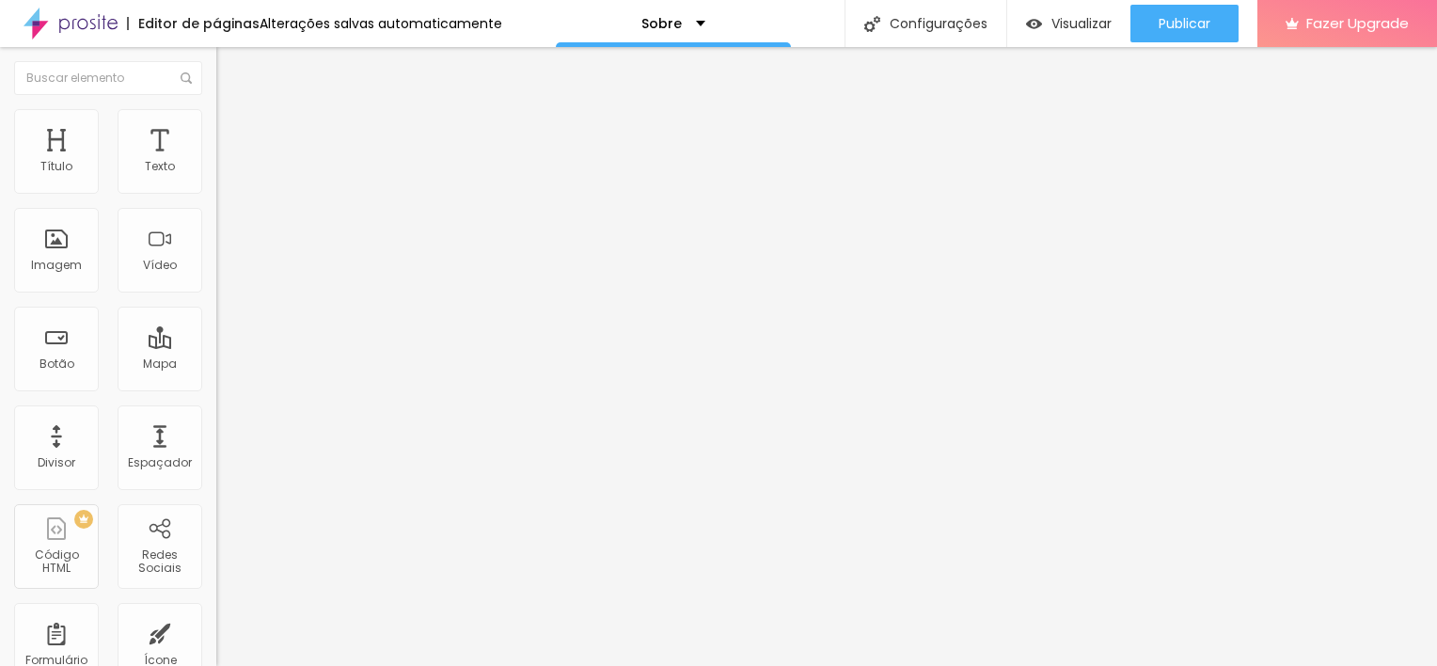
click at [216, 380] on div "Facebook" at bounding box center [324, 385] width 216 height 11
click at [216, 639] on input "https://" at bounding box center [329, 648] width 226 height 19
paste input "https://www.facebook.com/margieglidesign"
drag, startPoint x: 133, startPoint y: 305, endPoint x: -4, endPoint y: 282, distance: 138.2
click at [0, 282] on html "Editor de páginas Alterações salvas automaticamente Sobre Configurações Configu…" at bounding box center [718, 333] width 1437 height 666
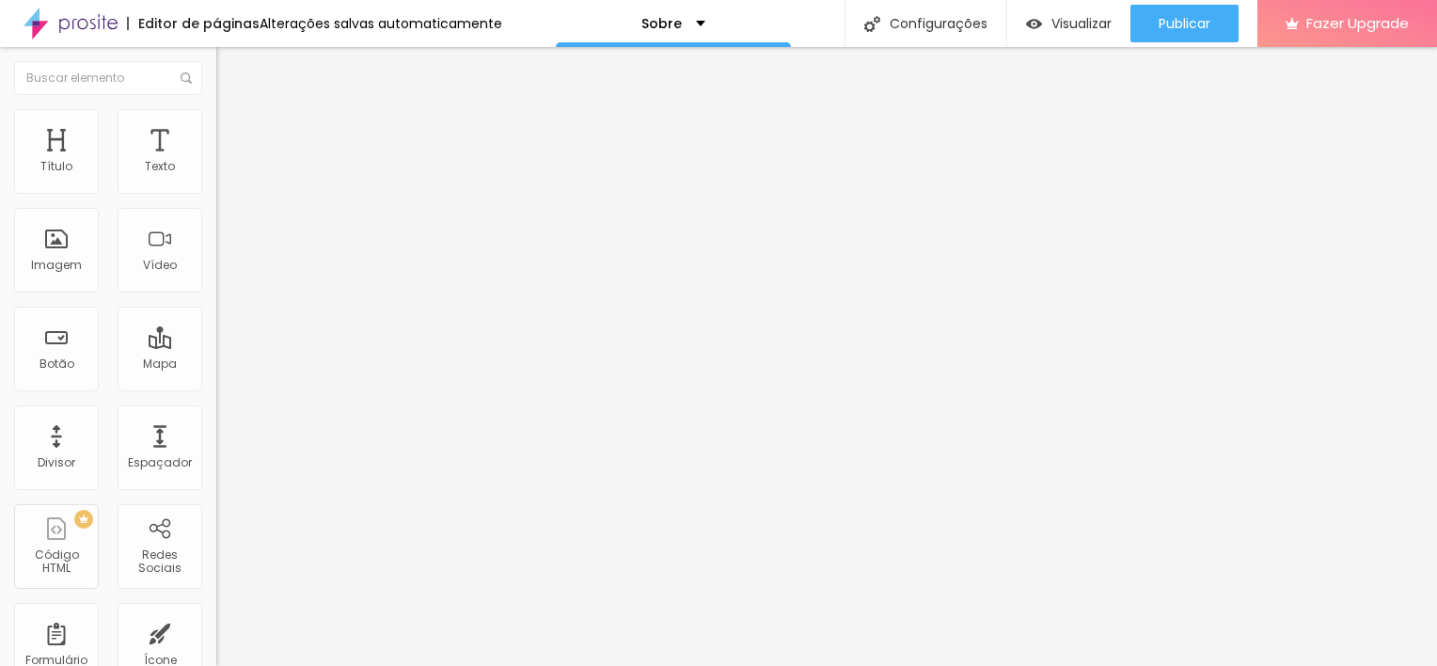
click at [216, 639] on input "https://https://www.facebook.com/margieglidesign" at bounding box center [329, 648] width 226 height 19
drag, startPoint x: 76, startPoint y: 304, endPoint x: -4, endPoint y: 290, distance: 81.2
click at [0, 290] on html "Editor de páginas Alterações salvas automaticamente Sobre Configurações Configu…" at bounding box center [718, 333] width 1437 height 666
type input "https://www.facebook.com/margieglidesign"
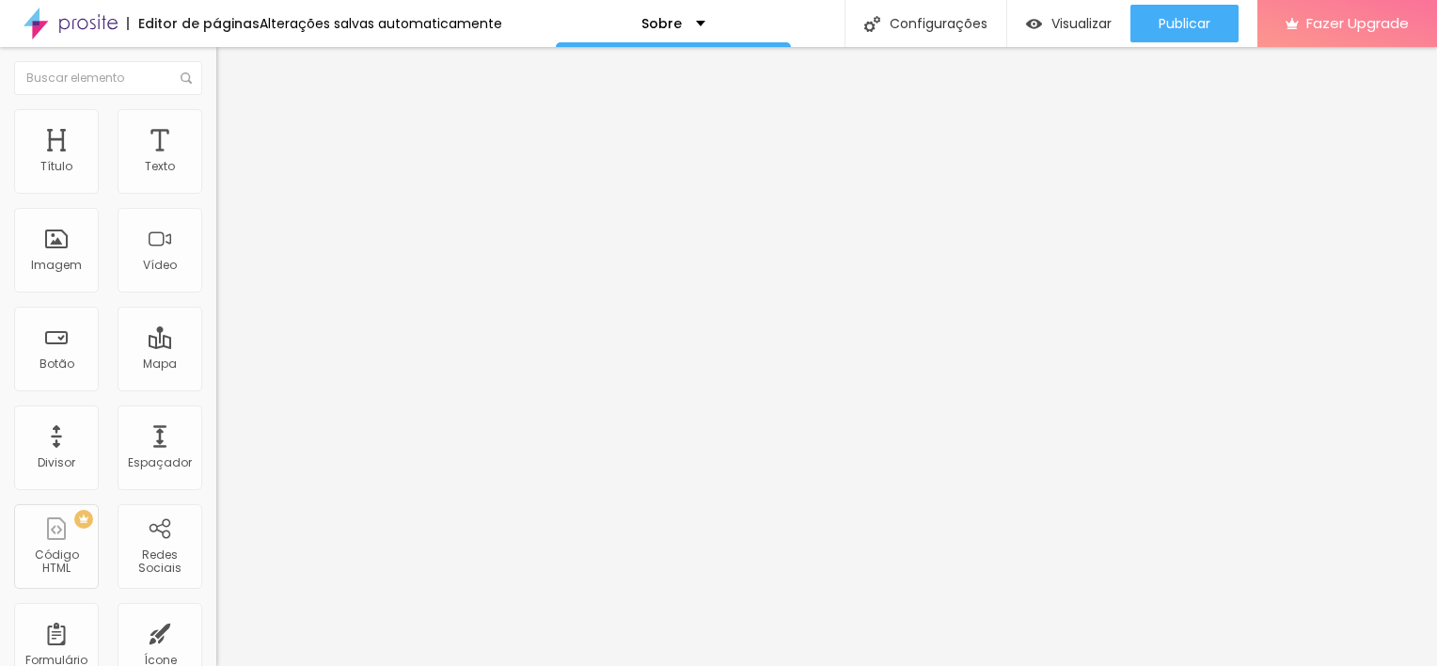
drag, startPoint x: 90, startPoint y: 334, endPoint x: -4, endPoint y: 323, distance: 94.6
click at [0, 323] on html "Editor de páginas Alterações salvas automaticamente Sobre Configurações Configu…" at bounding box center [718, 333] width 1437 height 666
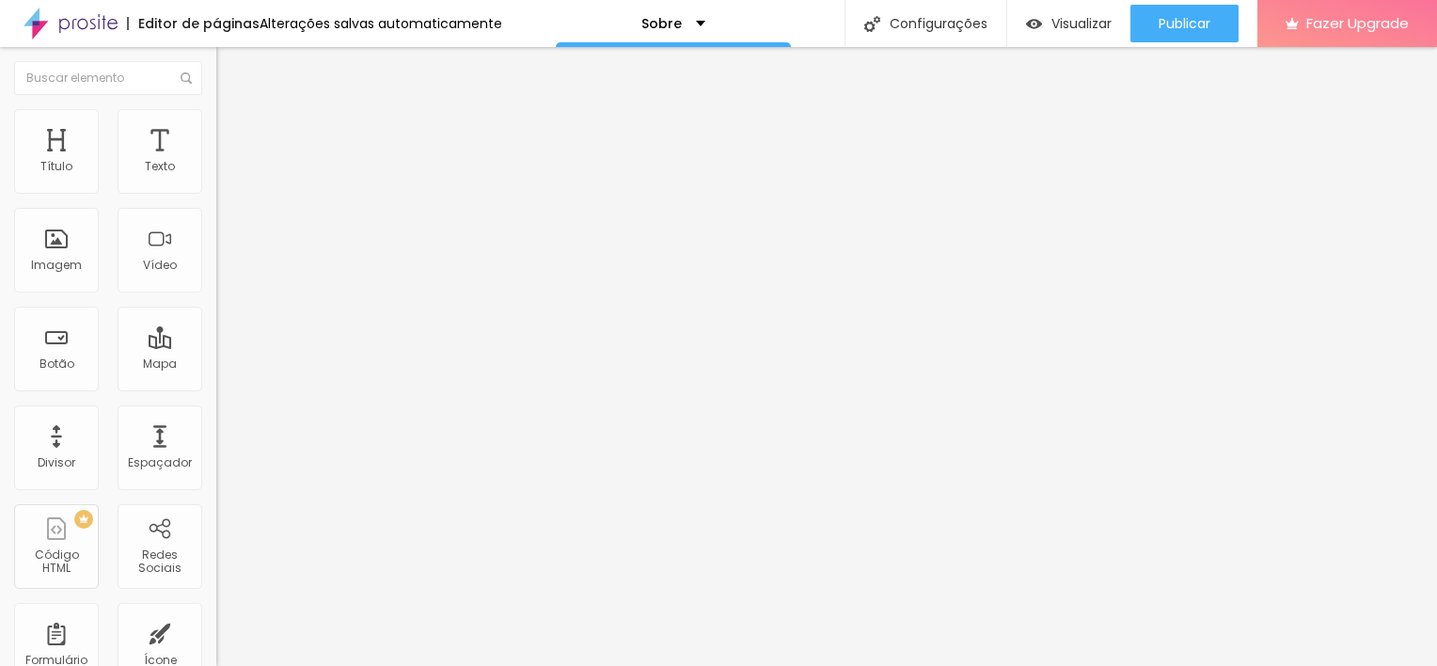
paste input "www.instagram.com/photomargiegli/"
type input "https://www.instagram.com/photomargiegli/"
click at [216, 117] on li "Estilo" at bounding box center [324, 118] width 216 height 19
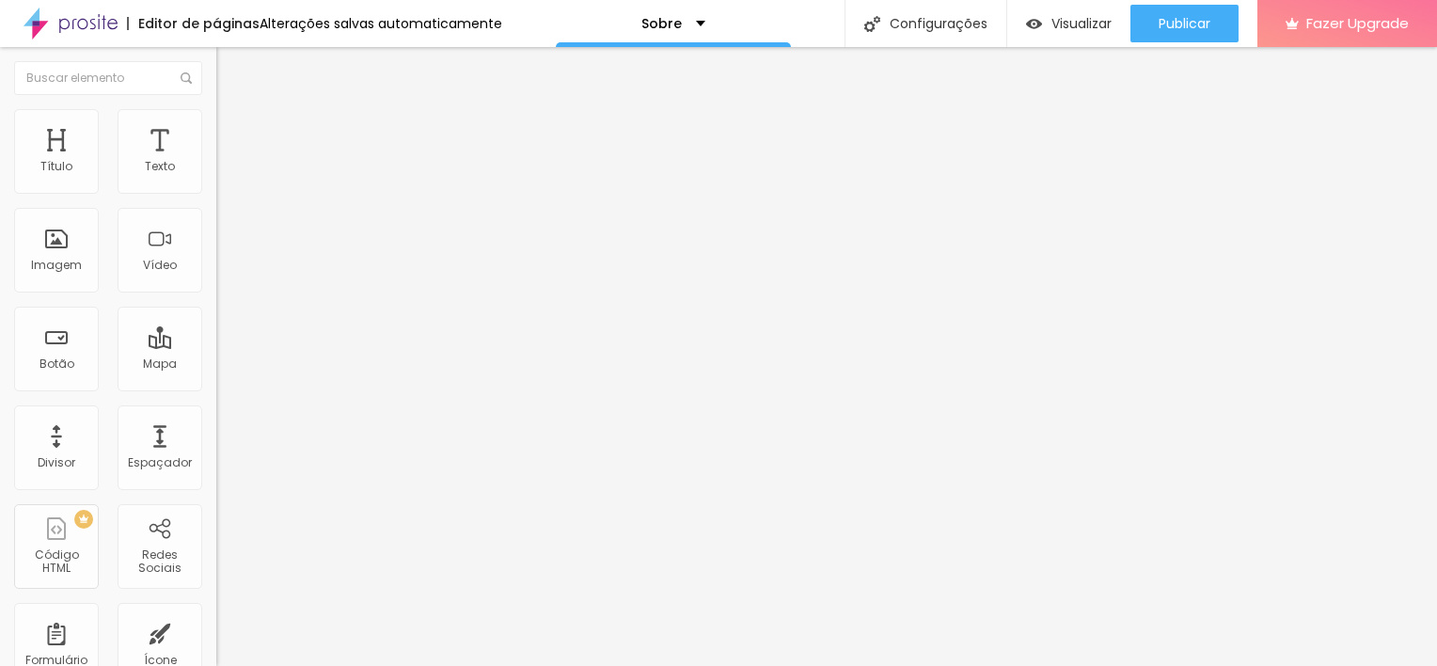
type input "18"
type input "17"
type input "16"
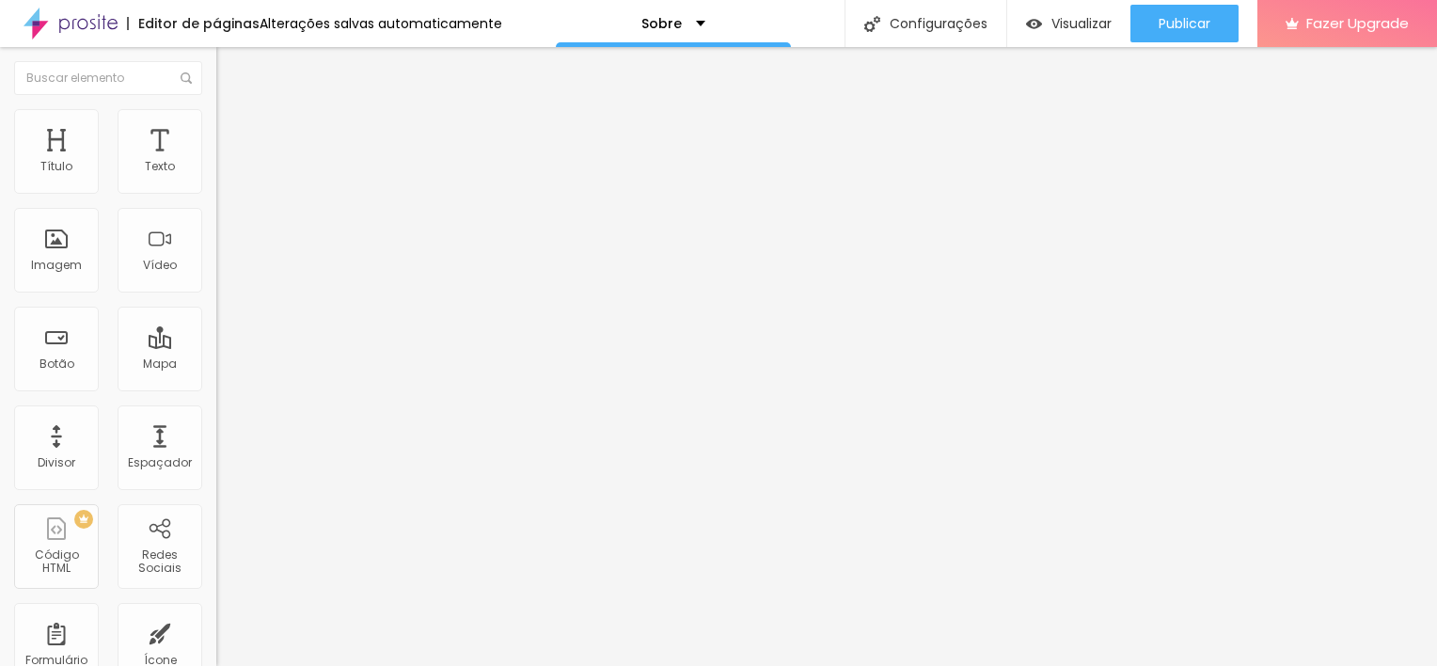
type input "16"
type input "15"
type input "14"
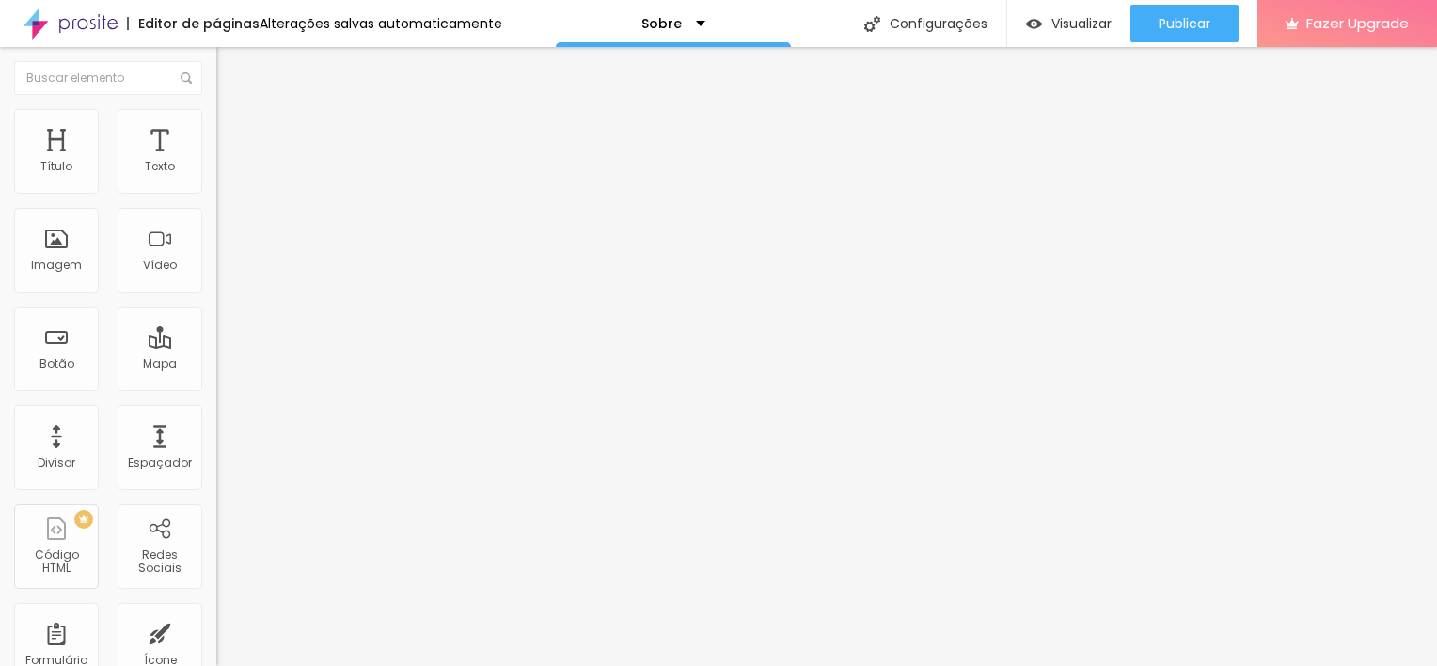
type input "15"
type input "16"
drag, startPoint x: 53, startPoint y: 202, endPoint x: 32, endPoint y: 196, distance: 21.7
type input "16"
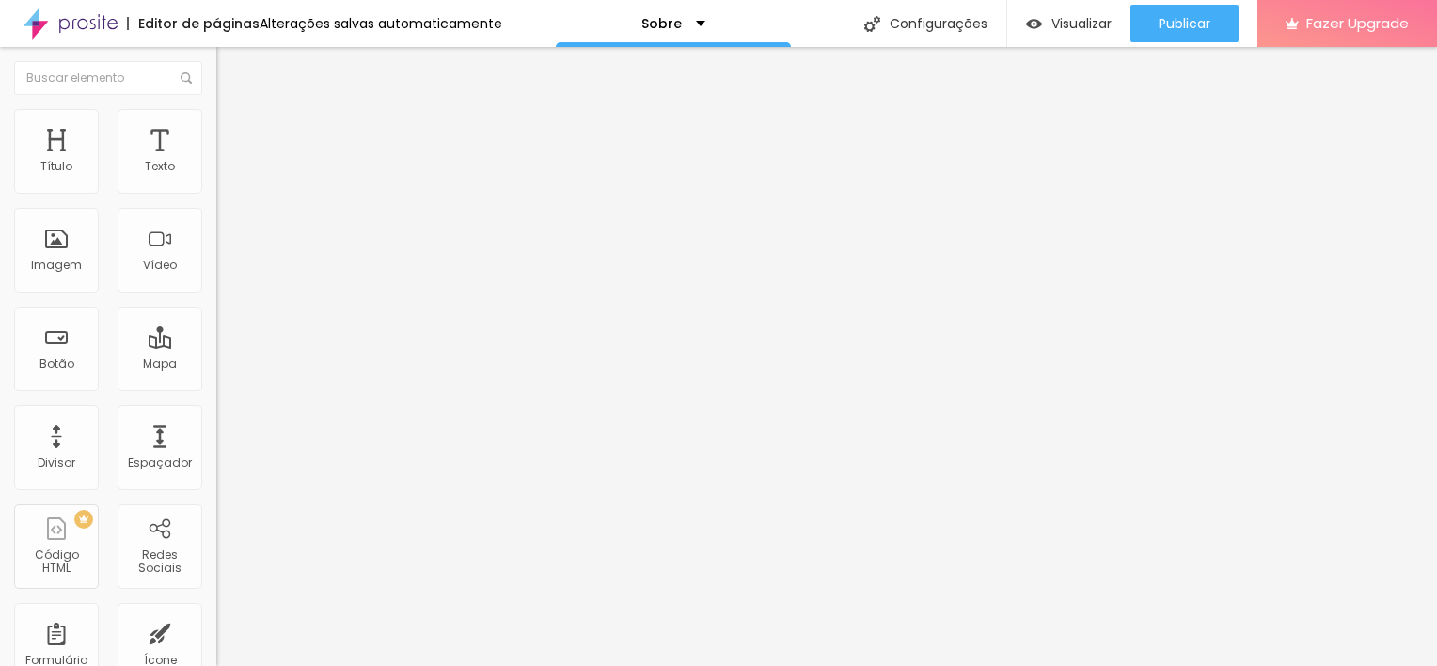
click at [216, 193] on input "range" at bounding box center [276, 185] width 121 height 15
click at [141, 182] on div "Texto" at bounding box center [160, 151] width 85 height 85
click at [144, 173] on div "Texto" at bounding box center [160, 151] width 85 height 85
click at [158, 132] on div "Texto" at bounding box center [160, 151] width 85 height 85
click at [64, 167] on div "Título" at bounding box center [56, 166] width 32 height 13
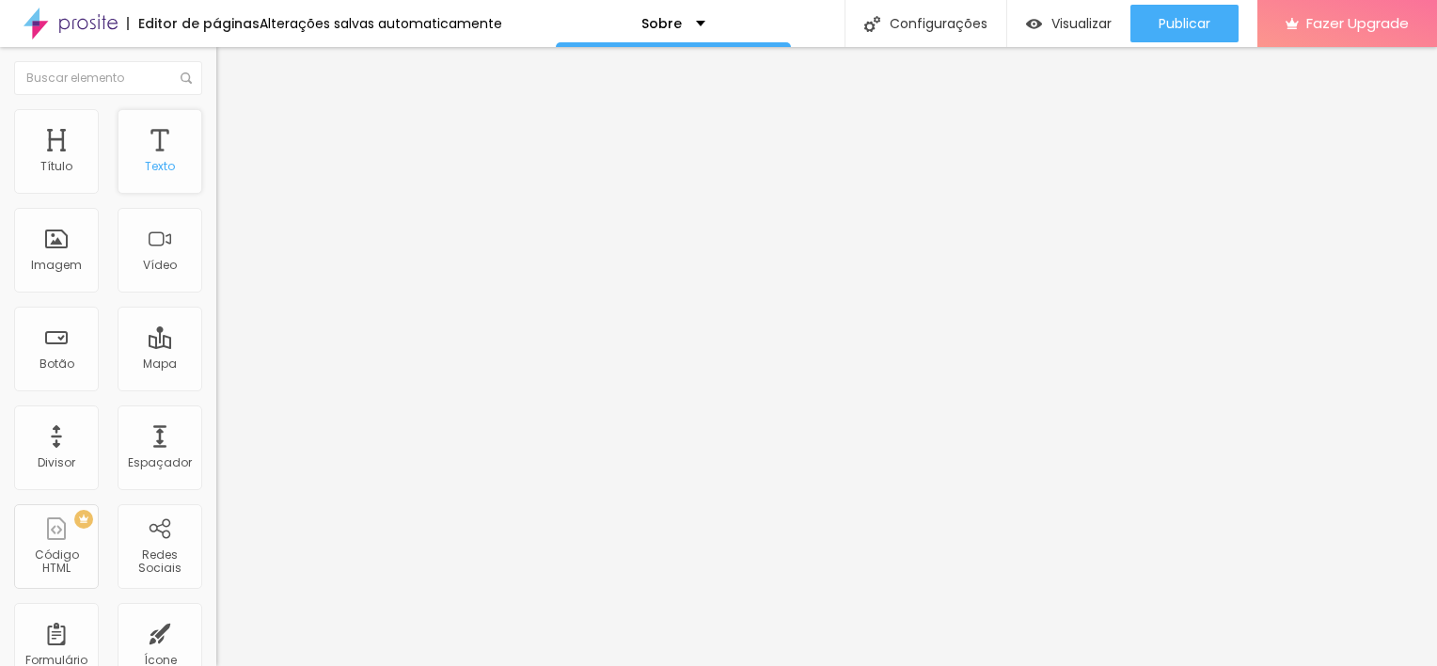
click at [145, 160] on div "Texto" at bounding box center [160, 166] width 30 height 13
click at [75, 417] on div "Divisor" at bounding box center [56, 447] width 85 height 85
click at [152, 448] on div "Espaçador" at bounding box center [160, 447] width 85 height 85
type input "17"
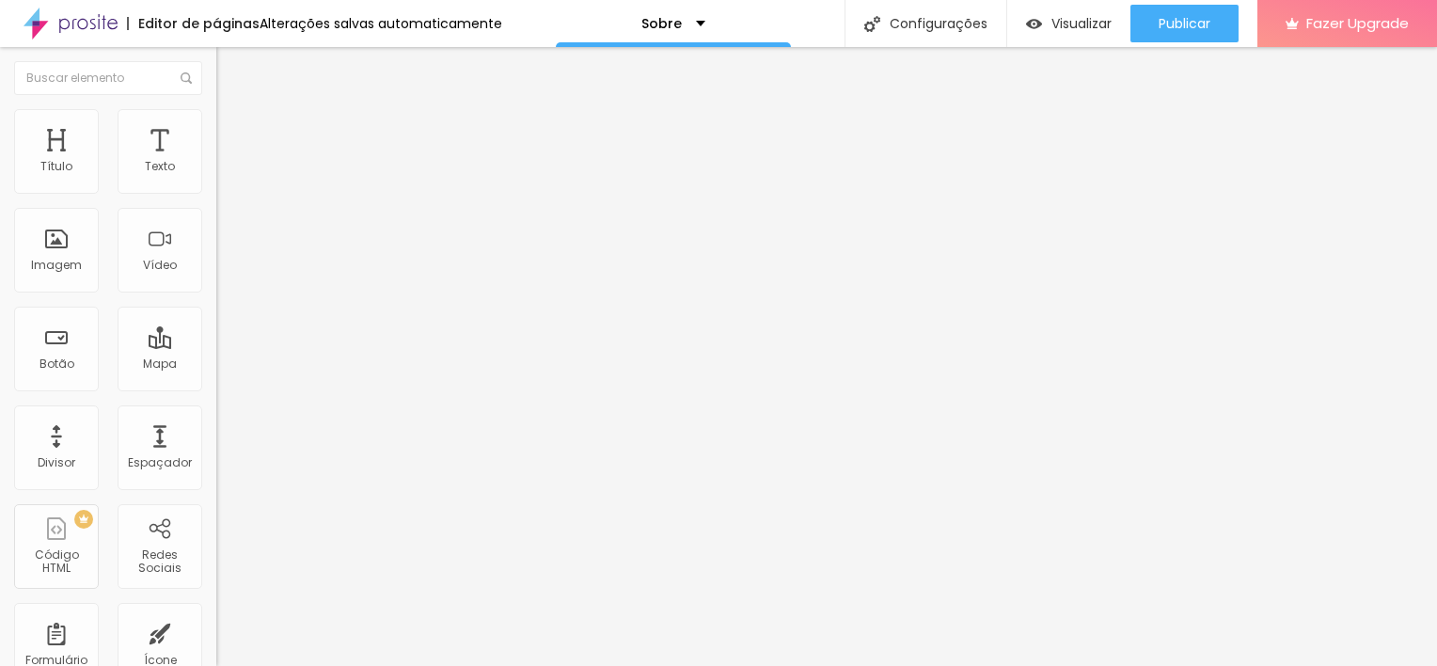
type input "16"
type input "15"
type input "14"
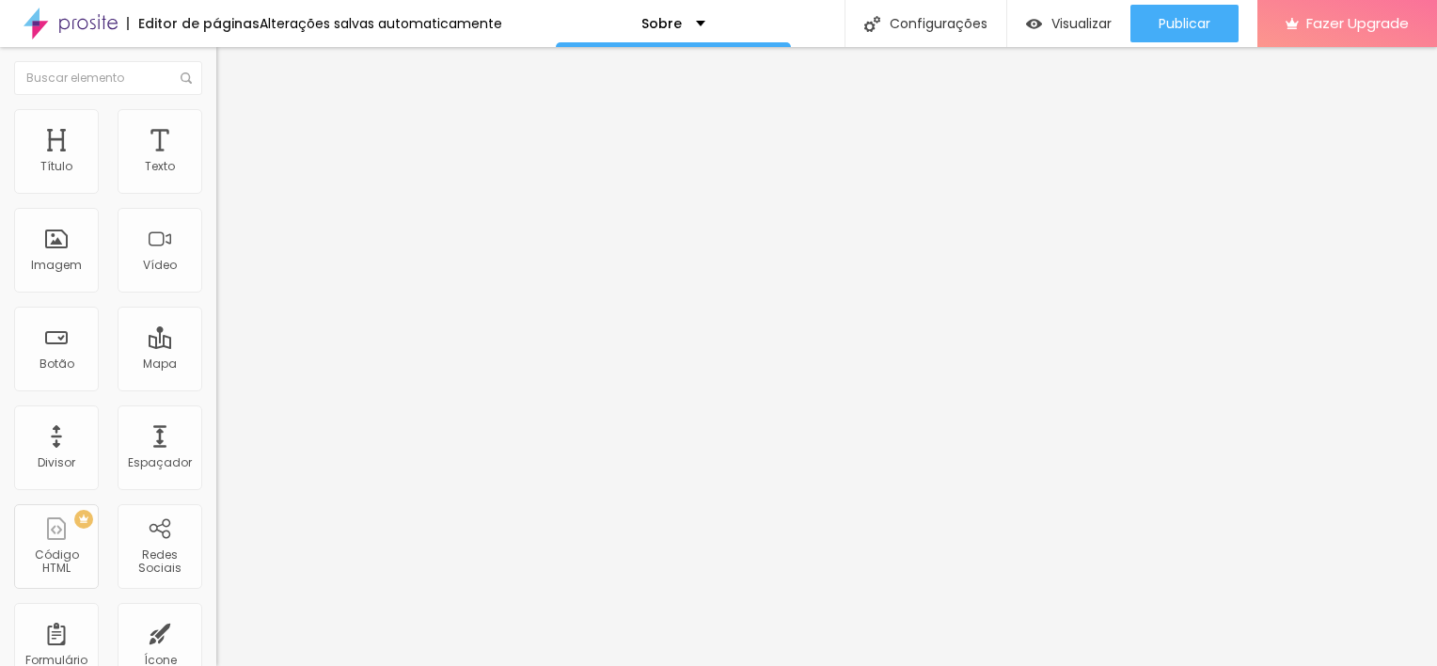
type input "14"
type input "13"
drag, startPoint x: 90, startPoint y: 184, endPoint x: 67, endPoint y: 182, distance: 23.6
type input "13"
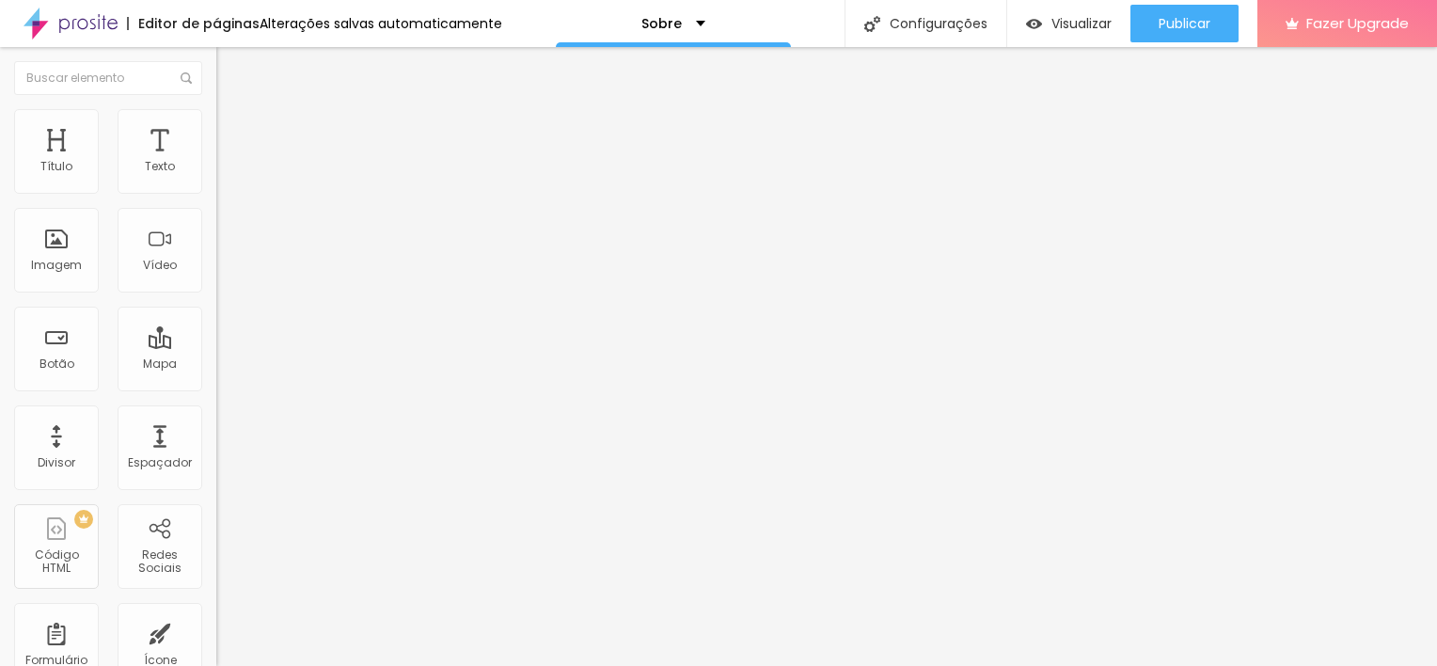
click at [216, 346] on input "range" at bounding box center [276, 353] width 121 height 15
click at [233, 130] on span "Avançado" at bounding box center [264, 122] width 62 height 16
click at [216, 128] on ul "Estilo Avançado" at bounding box center [324, 109] width 216 height 38
click at [233, 111] on span "Estilo" at bounding box center [247, 103] width 29 height 16
click at [216, 162] on span "Titulo 1" at bounding box center [246, 148] width 61 height 26
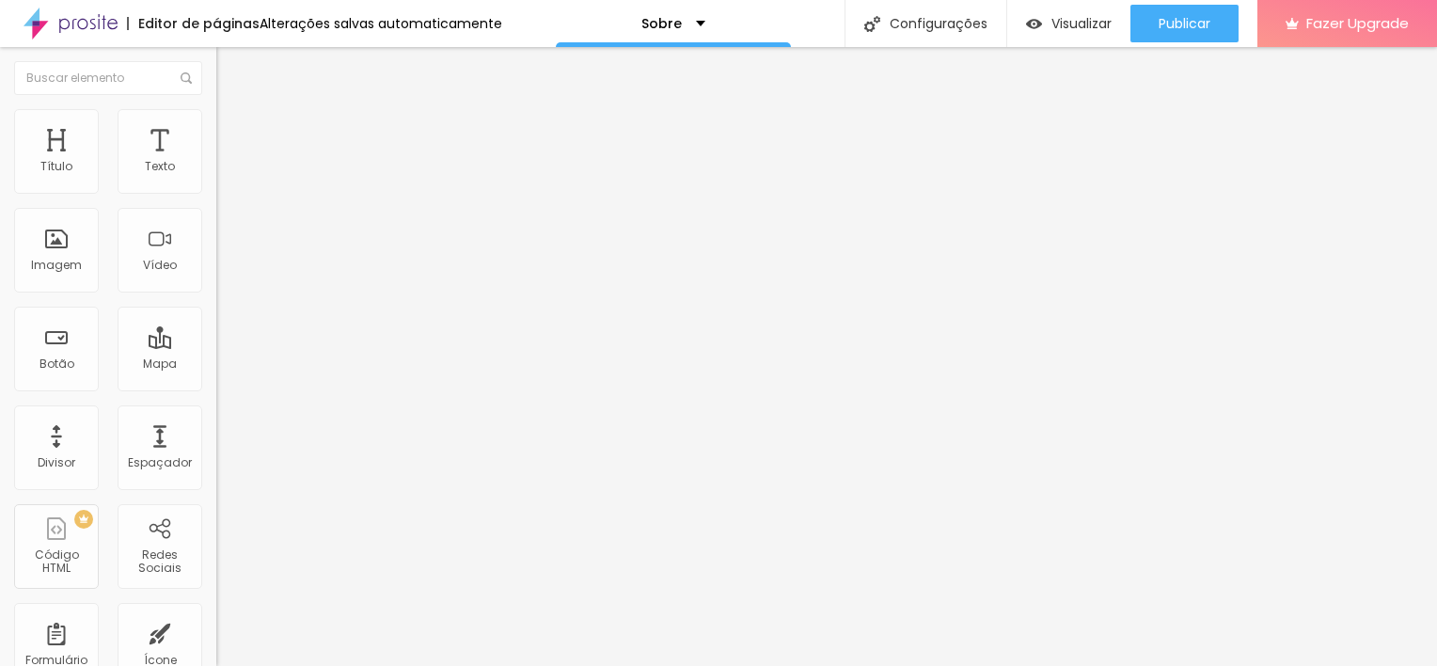
click at [216, 178] on span "Titulo 2" at bounding box center [246, 166] width 61 height 24
click at [216, 195] on span "Titulo 3" at bounding box center [242, 184] width 53 height 22
click at [216, 210] on span "Titulo 4" at bounding box center [241, 200] width 50 height 19
click at [216, 175] on div "Titulo 2 H2" at bounding box center [324, 166] width 216 height 17
type input "35"
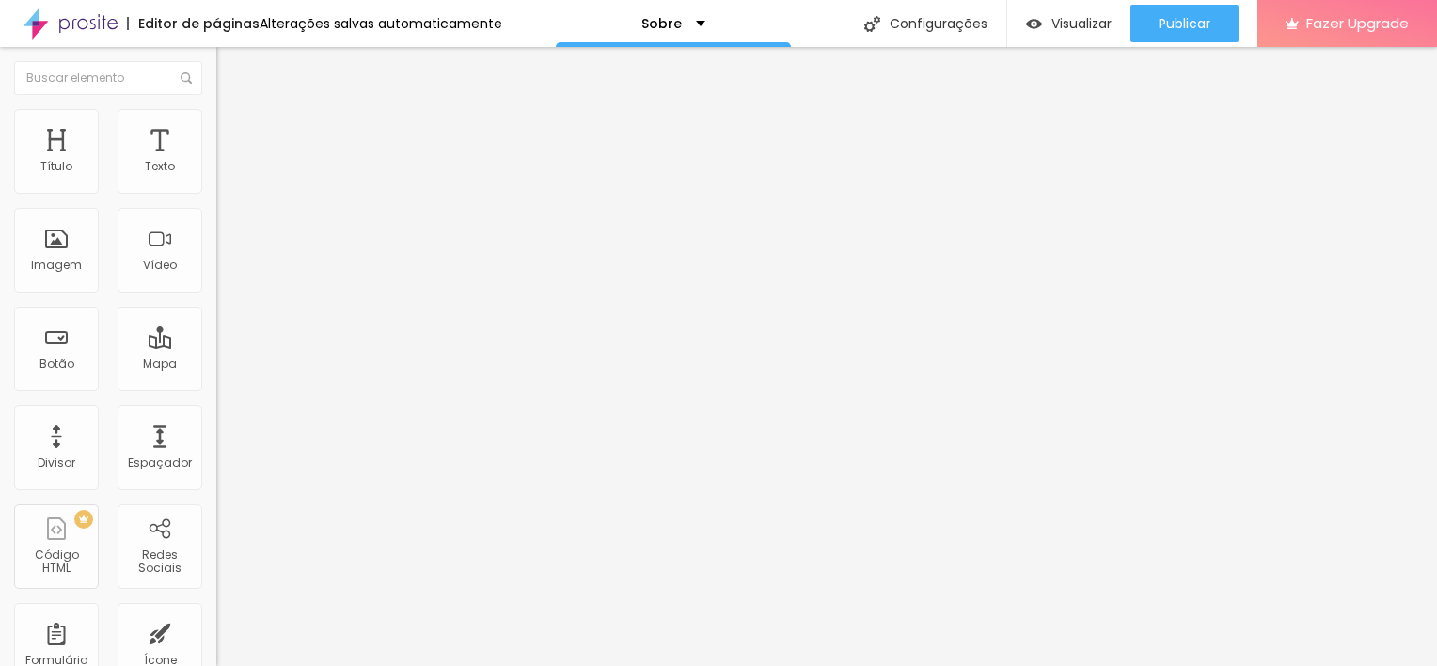
type input "35"
type input "39"
type input "41"
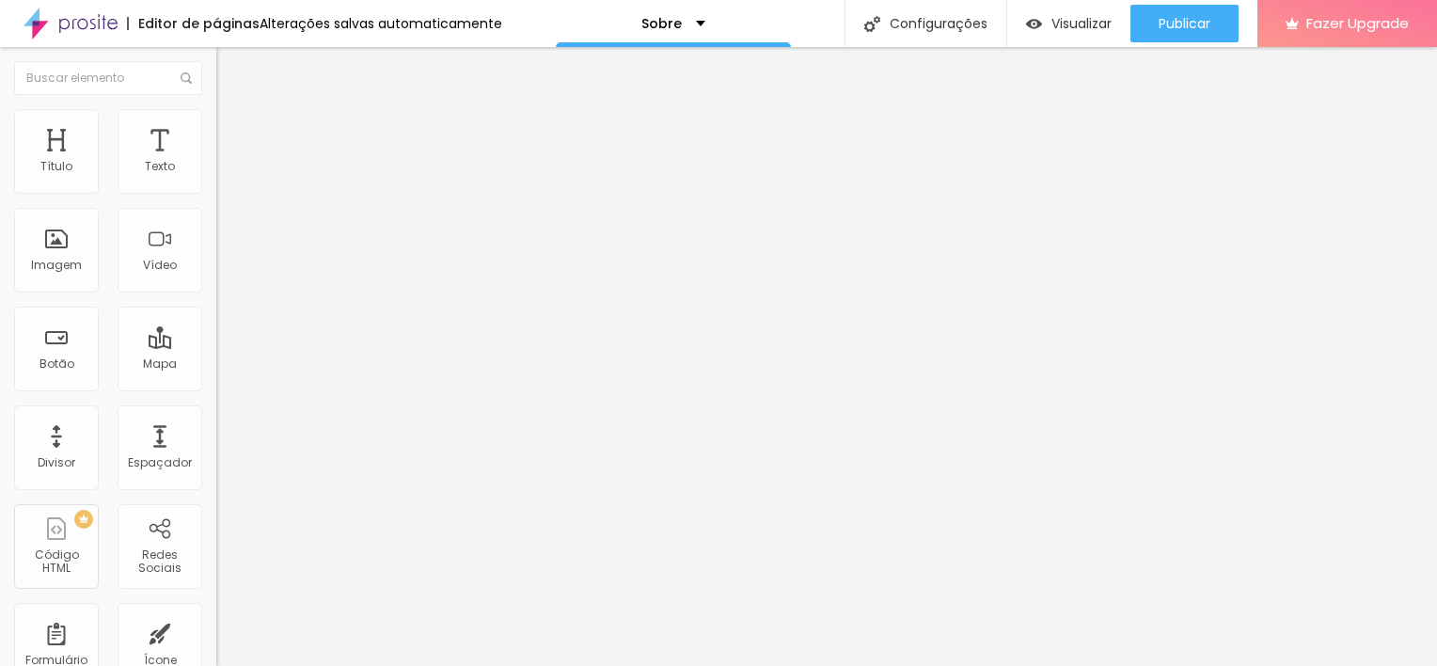
type input "42"
type input "41"
type input "40"
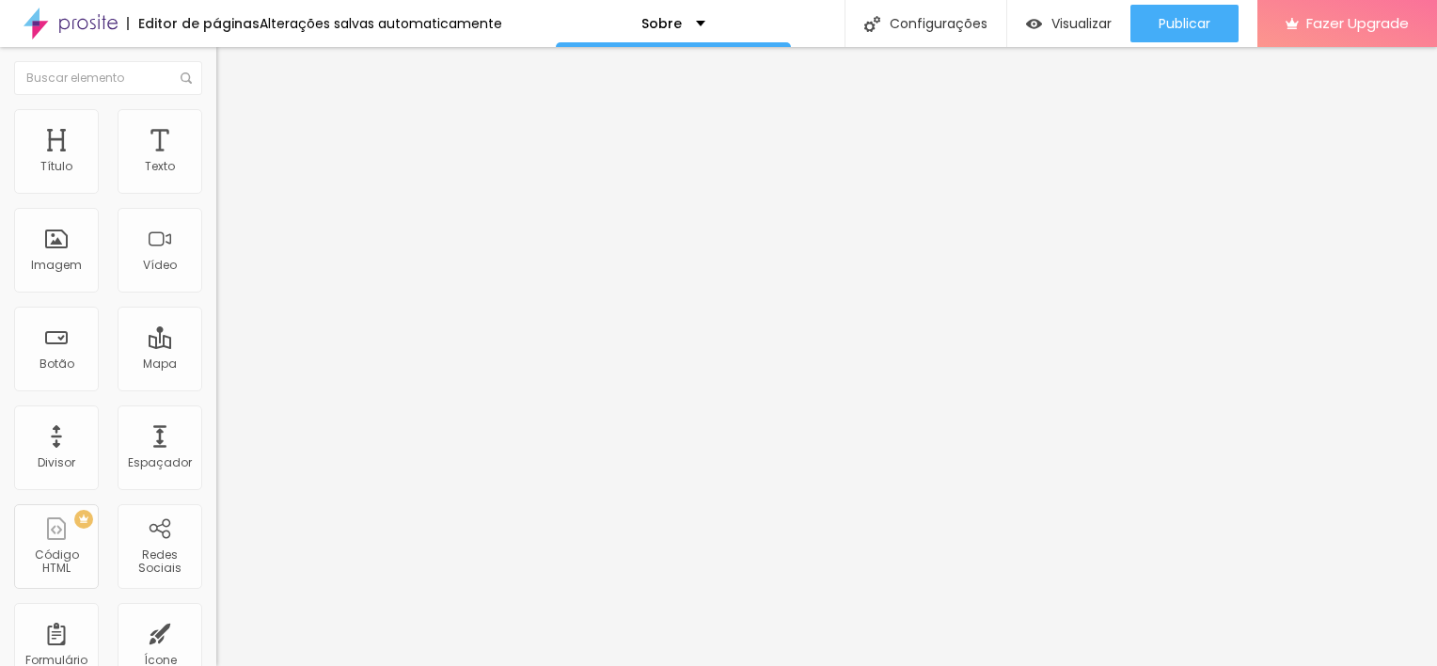
type input "40"
type input "39"
type input "38"
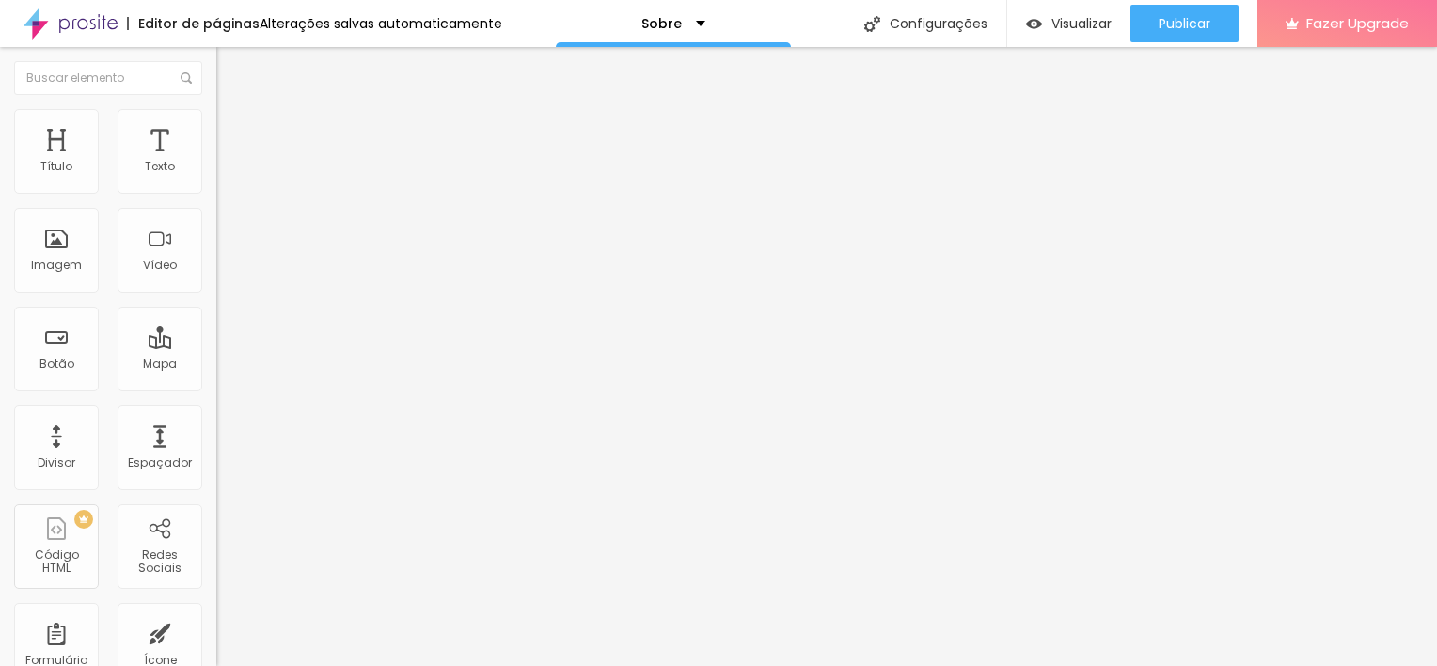
type input "38"
click at [216, 446] on input "range" at bounding box center [276, 453] width 121 height 15
click at [628, 25] on div "Sobre" at bounding box center [673, 23] width 235 height 47
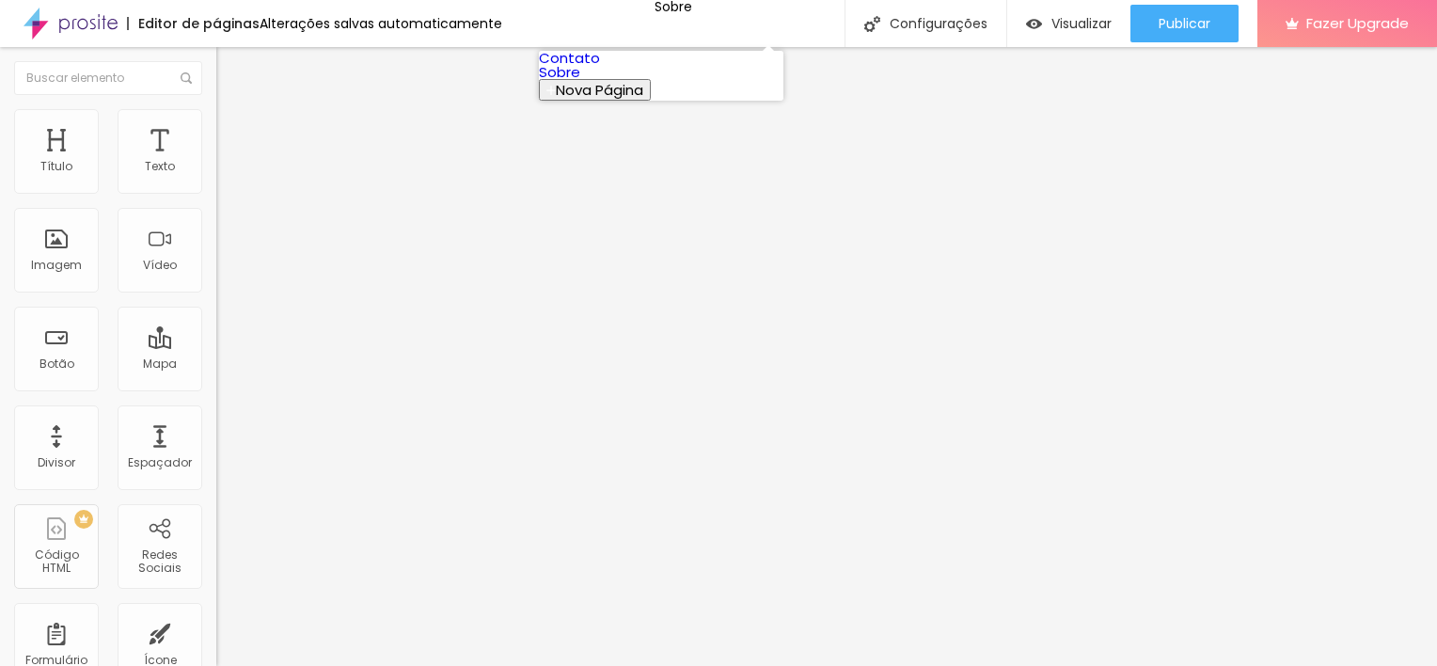
click at [600, 68] on link "Contato" at bounding box center [569, 58] width 61 height 20
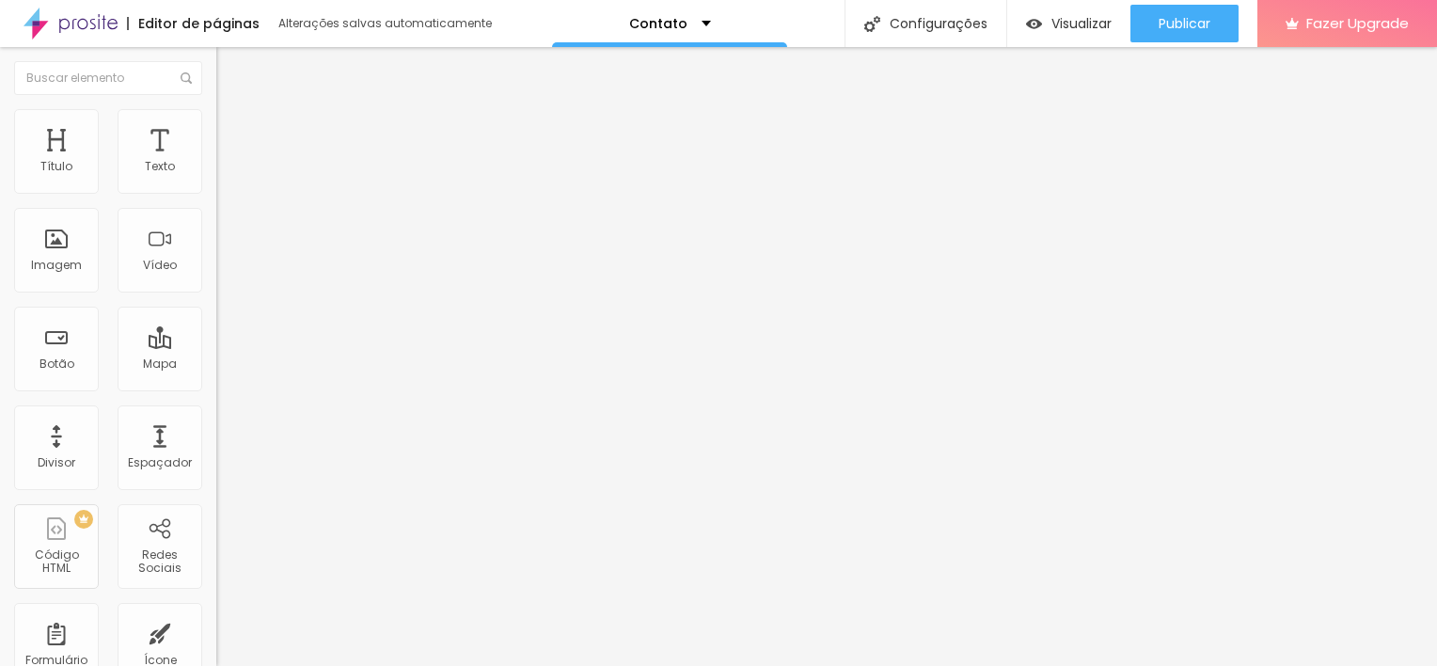
click at [228, 183] on div "Contato" at bounding box center [324, 174] width 192 height 17
click at [216, 189] on span at bounding box center [221, 197] width 11 height 16
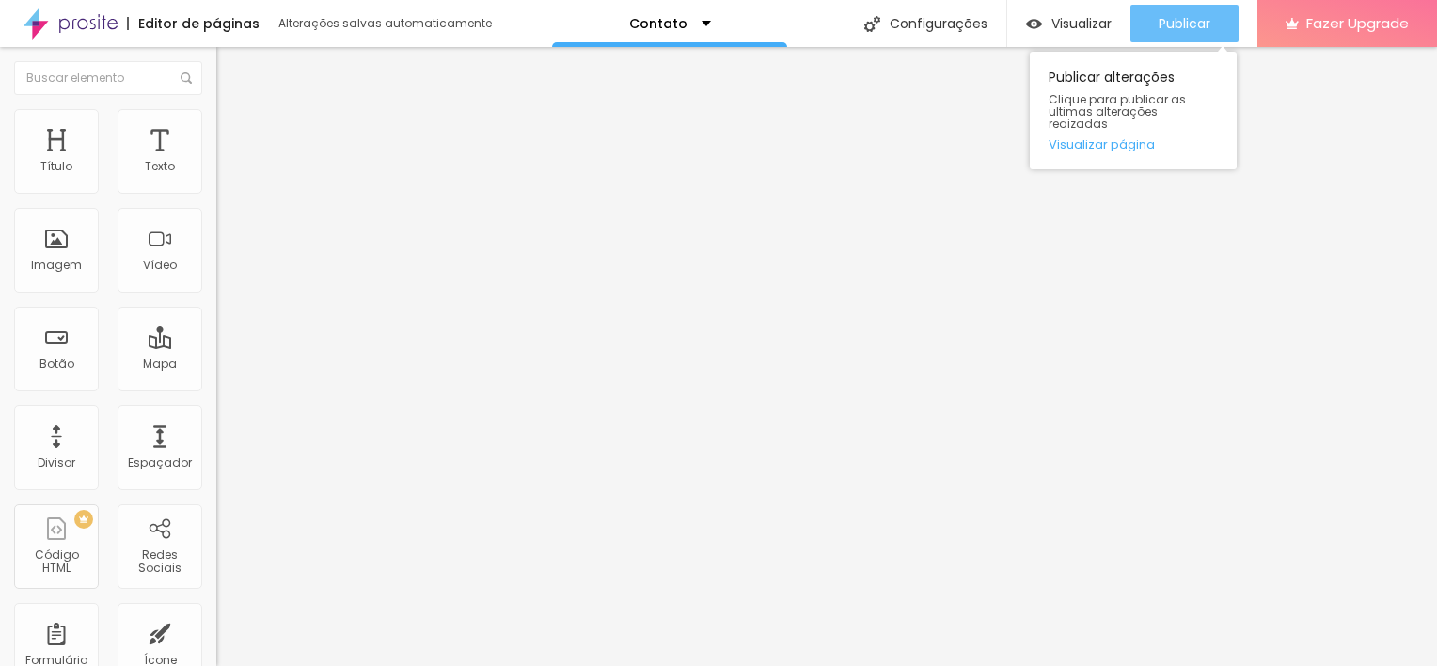
click at [1186, 19] on span "Publicar" at bounding box center [1184, 23] width 52 height 15
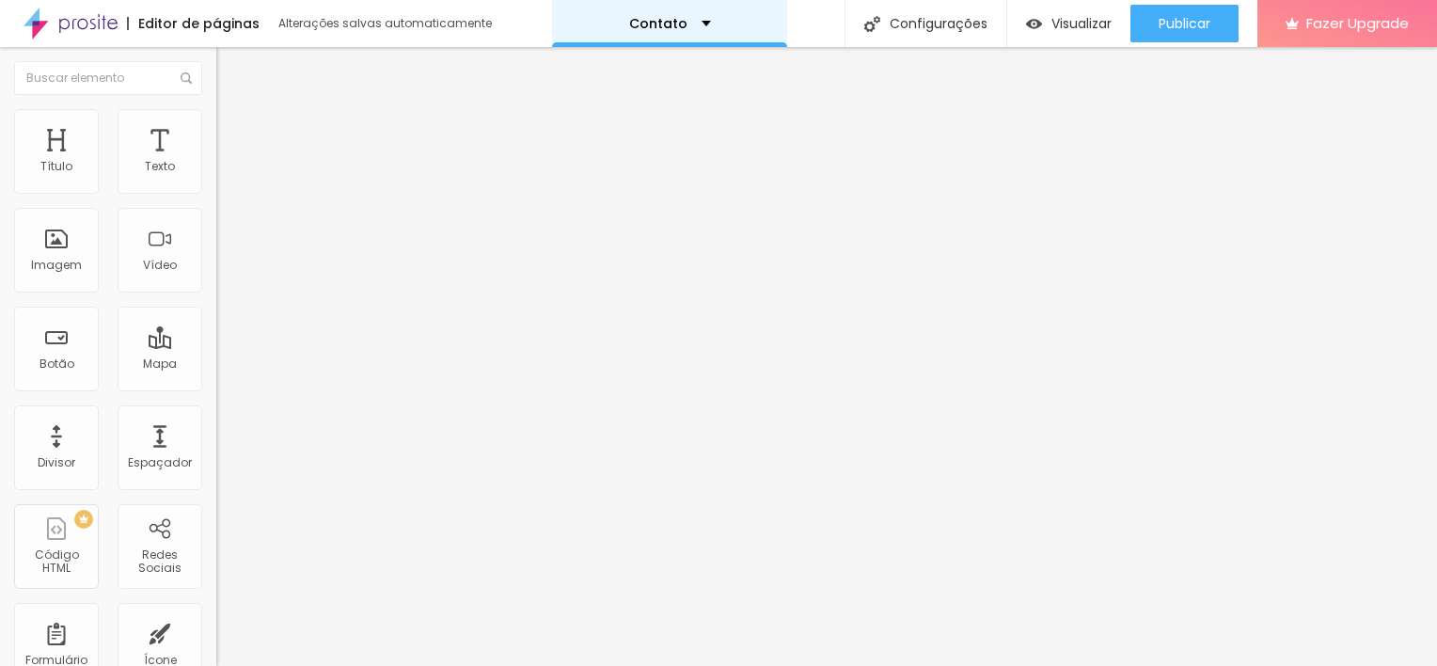
click at [722, 29] on div "Contato" at bounding box center [669, 23] width 235 height 47
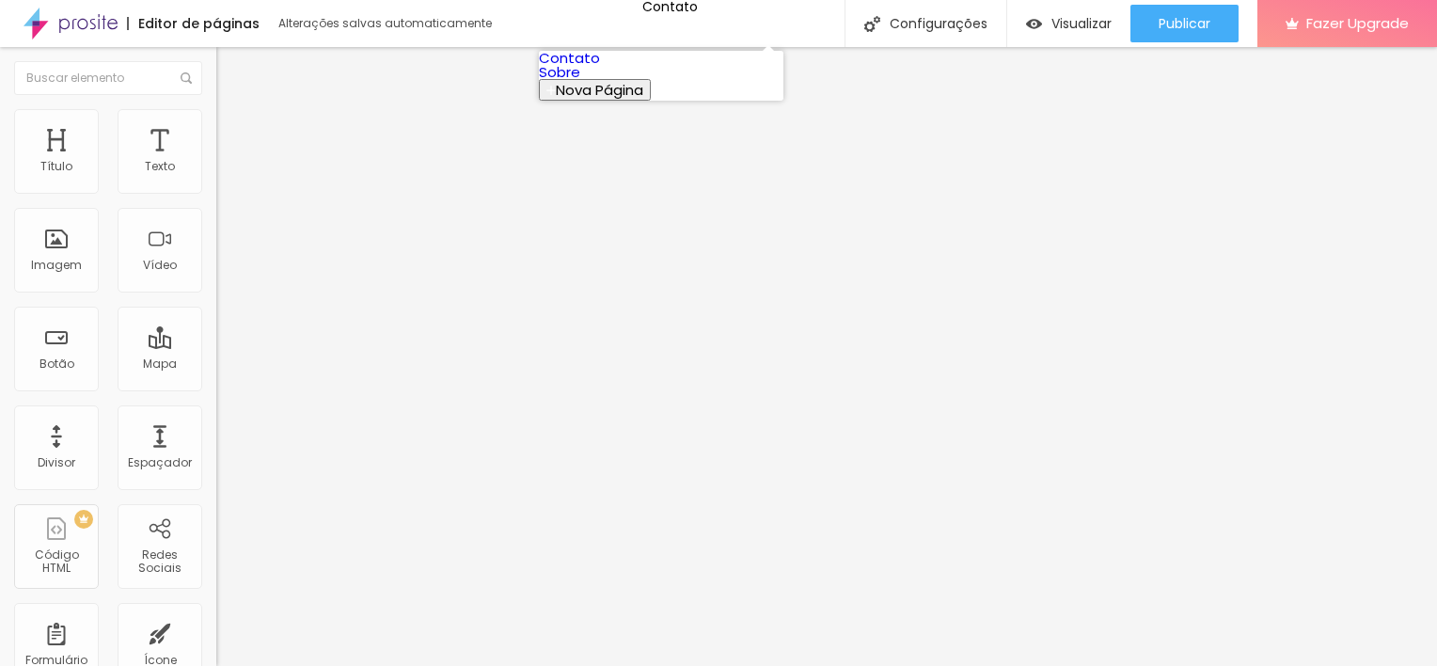
click at [580, 82] on link "Sobre" at bounding box center [559, 72] width 41 height 20
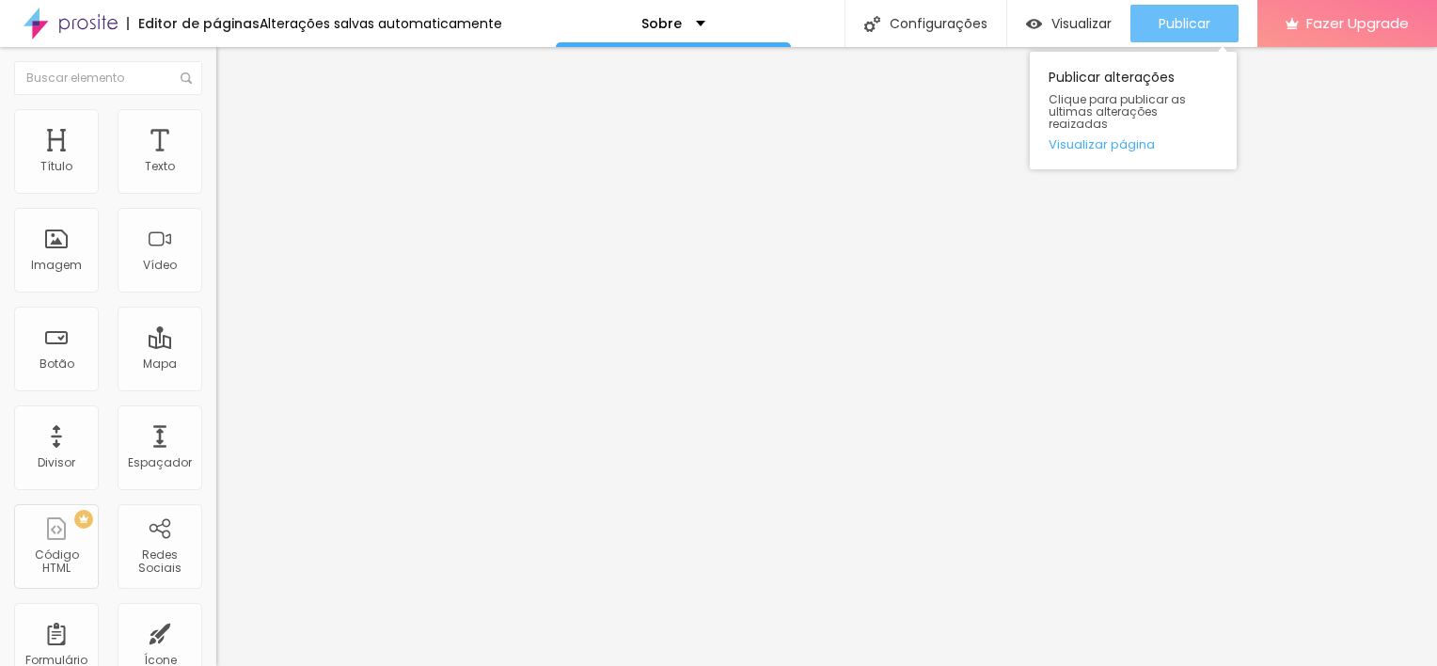
click at [1195, 29] on span "Publicar" at bounding box center [1184, 23] width 52 height 15
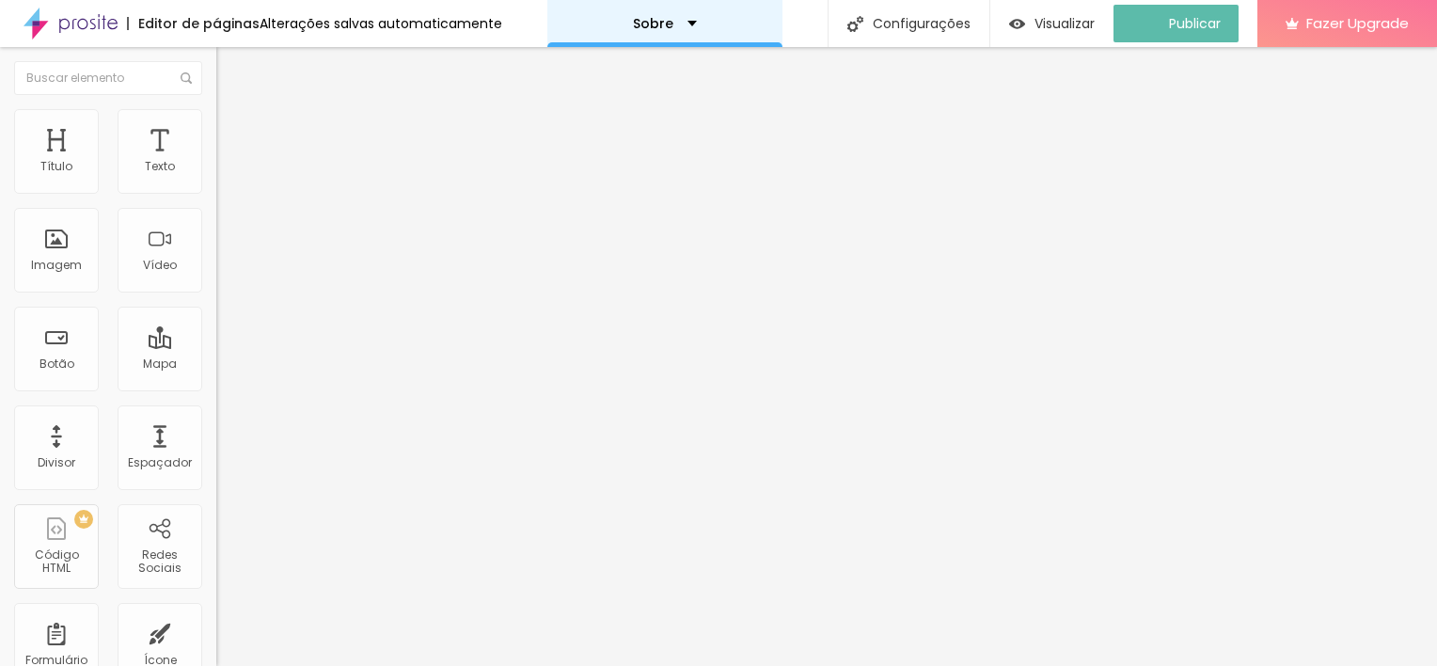
click at [668, 18] on p "Sobre" at bounding box center [653, 23] width 40 height 13
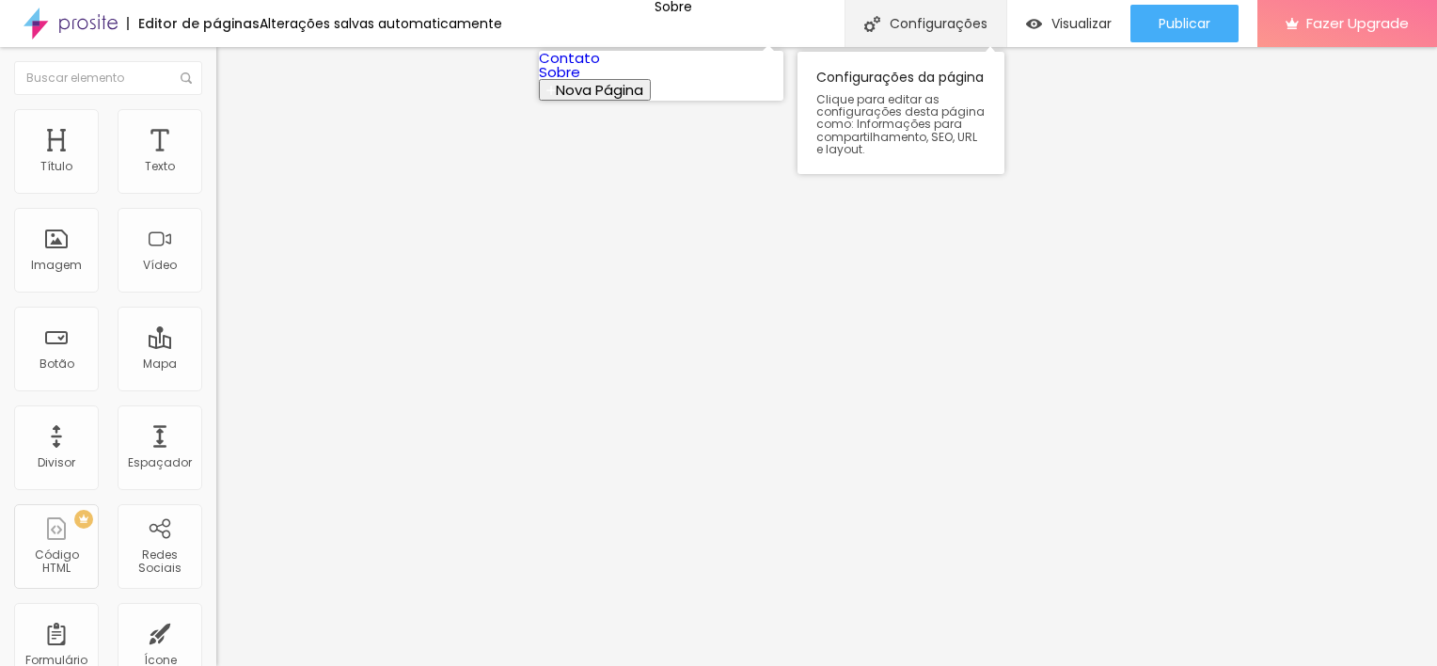
click at [892, 17] on div "Configurações" at bounding box center [925, 23] width 162 height 47
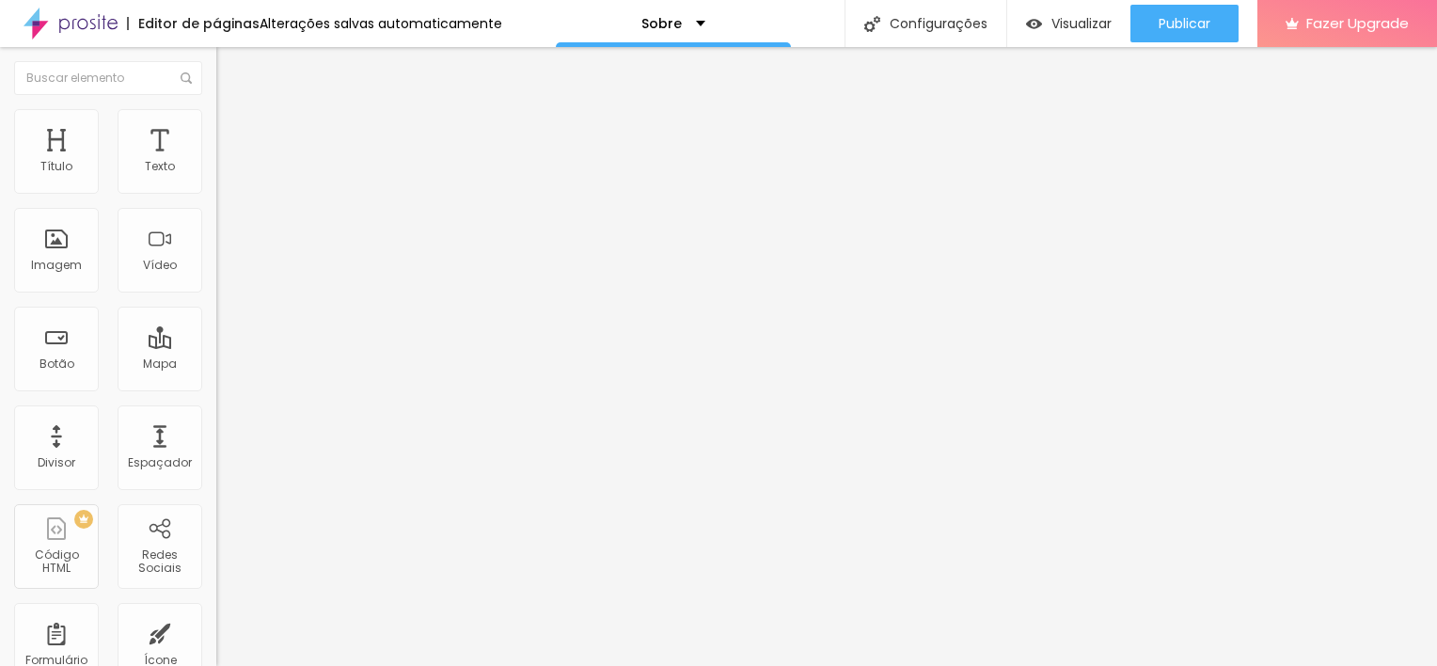
click at [1064, 31] on span "Visualizar" at bounding box center [1081, 23] width 60 height 15
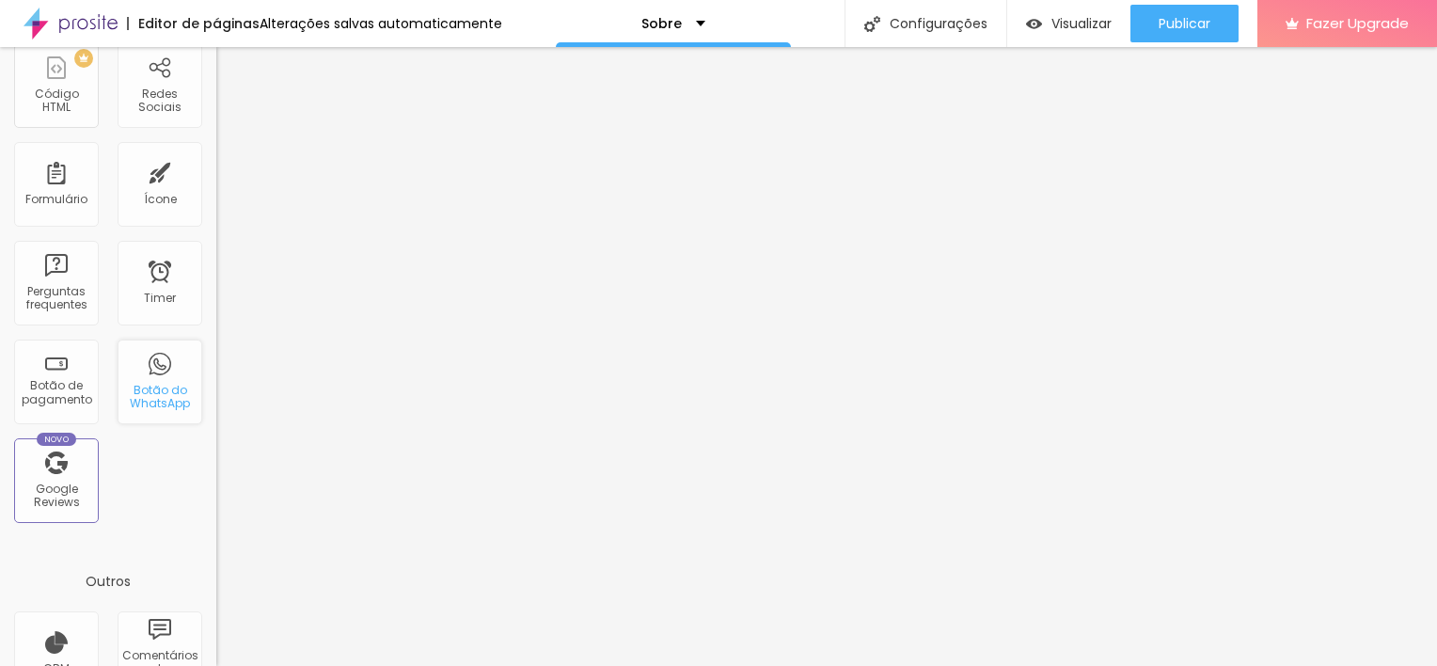
scroll to position [602, 0]
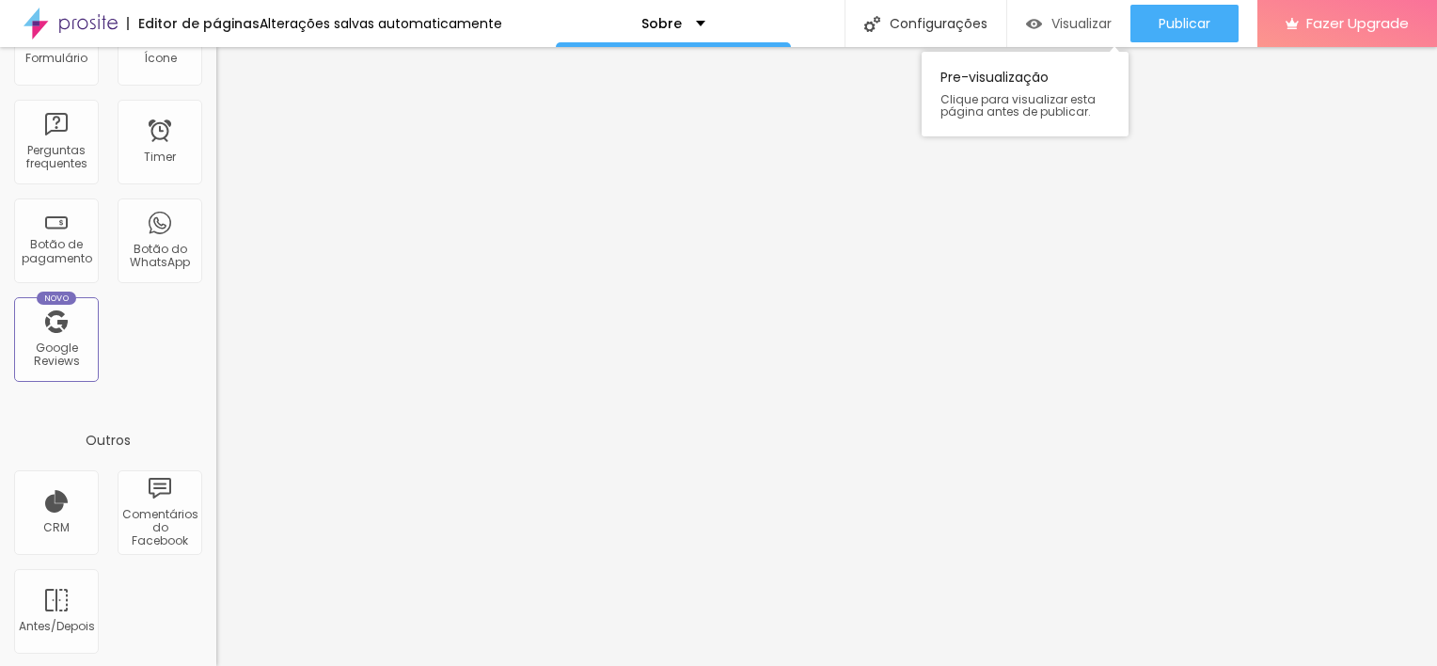
click at [1051, 16] on span "Visualizar" at bounding box center [1081, 23] width 60 height 15
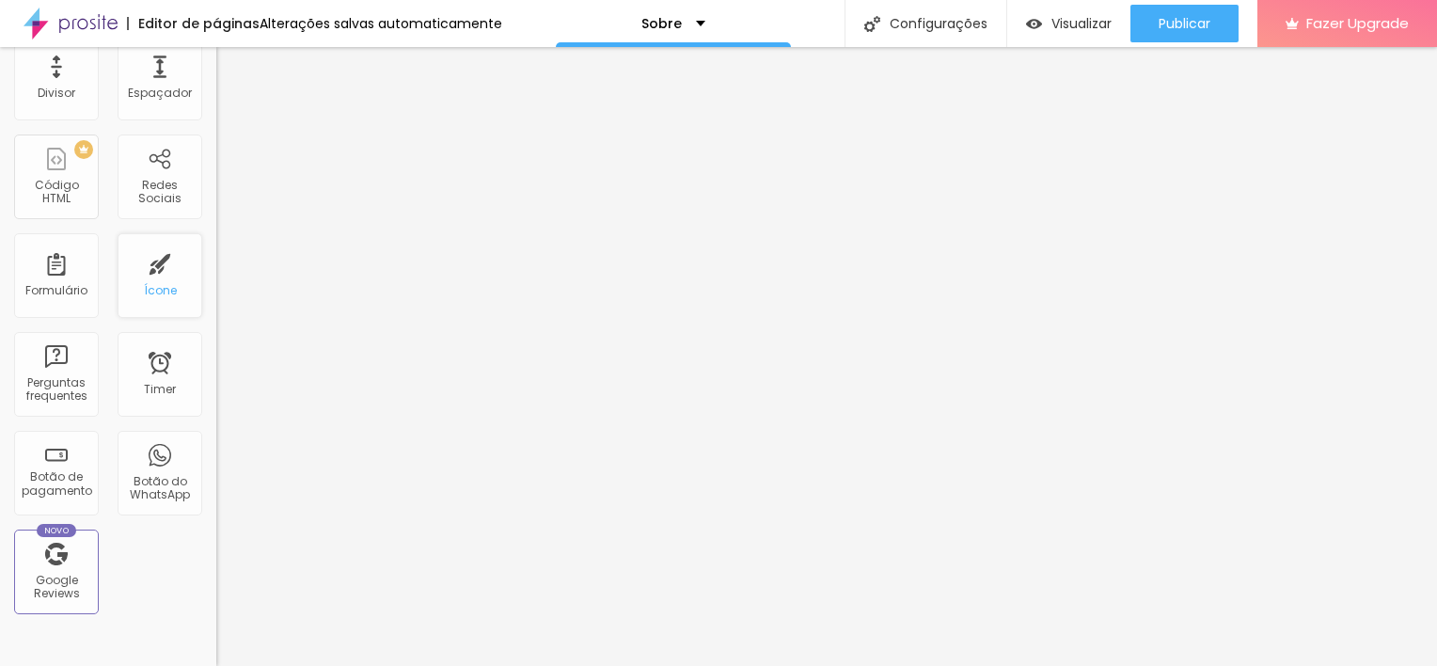
scroll to position [376, 0]
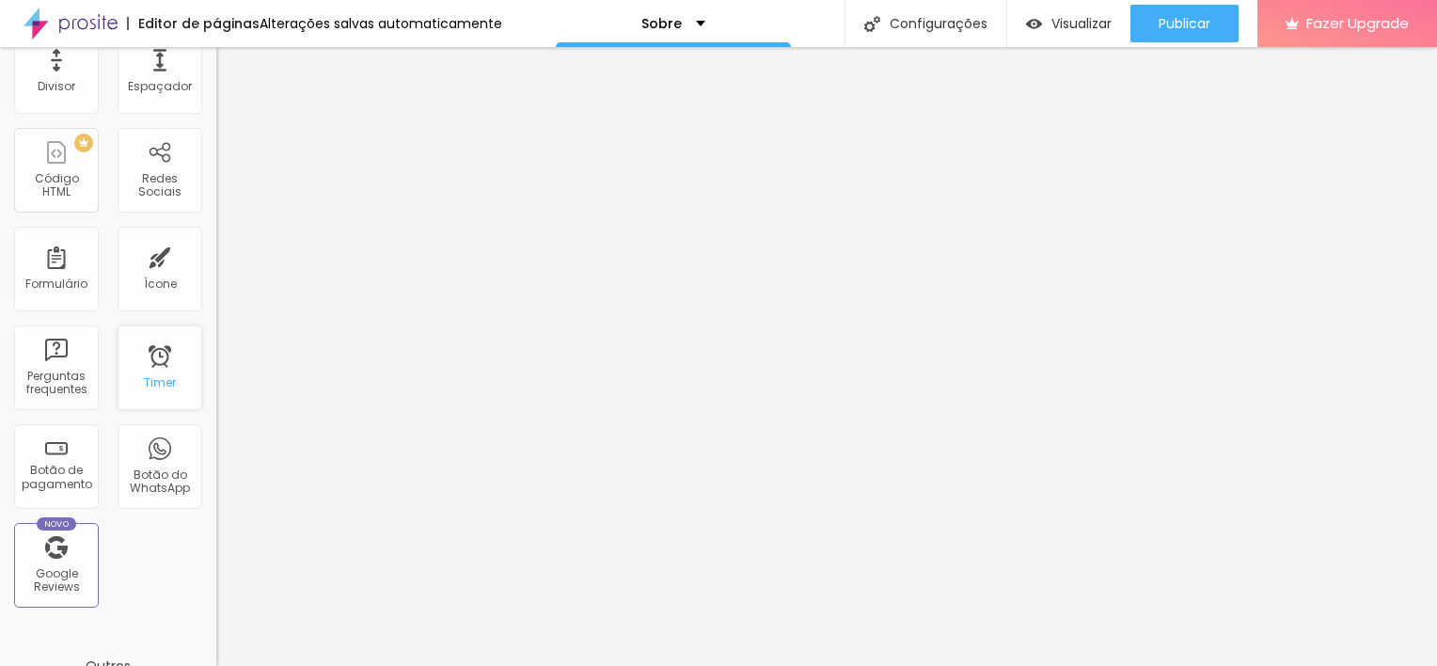
click at [151, 384] on div "Timer" at bounding box center [160, 382] width 32 height 13
click at [148, 371] on div "Timer" at bounding box center [160, 367] width 85 height 85
click at [72, 385] on div "Perguntas frequentes" at bounding box center [56, 383] width 74 height 27
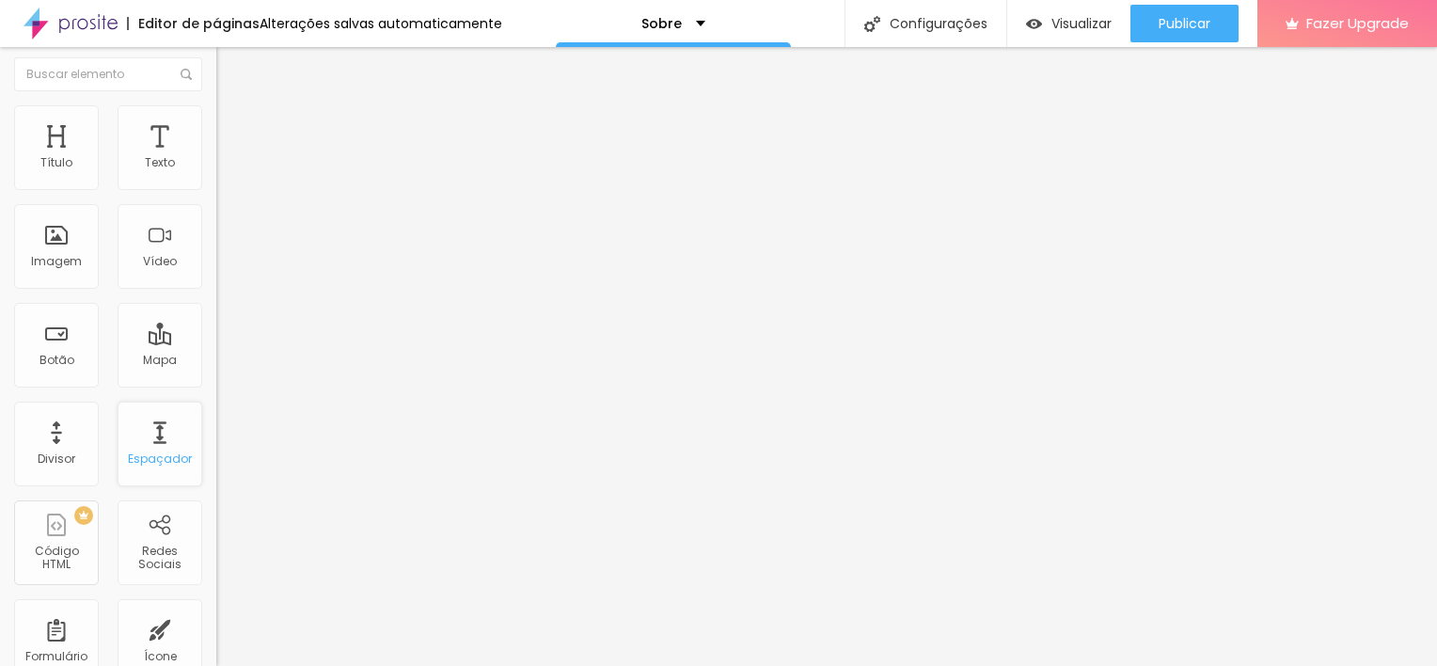
scroll to position [0, 0]
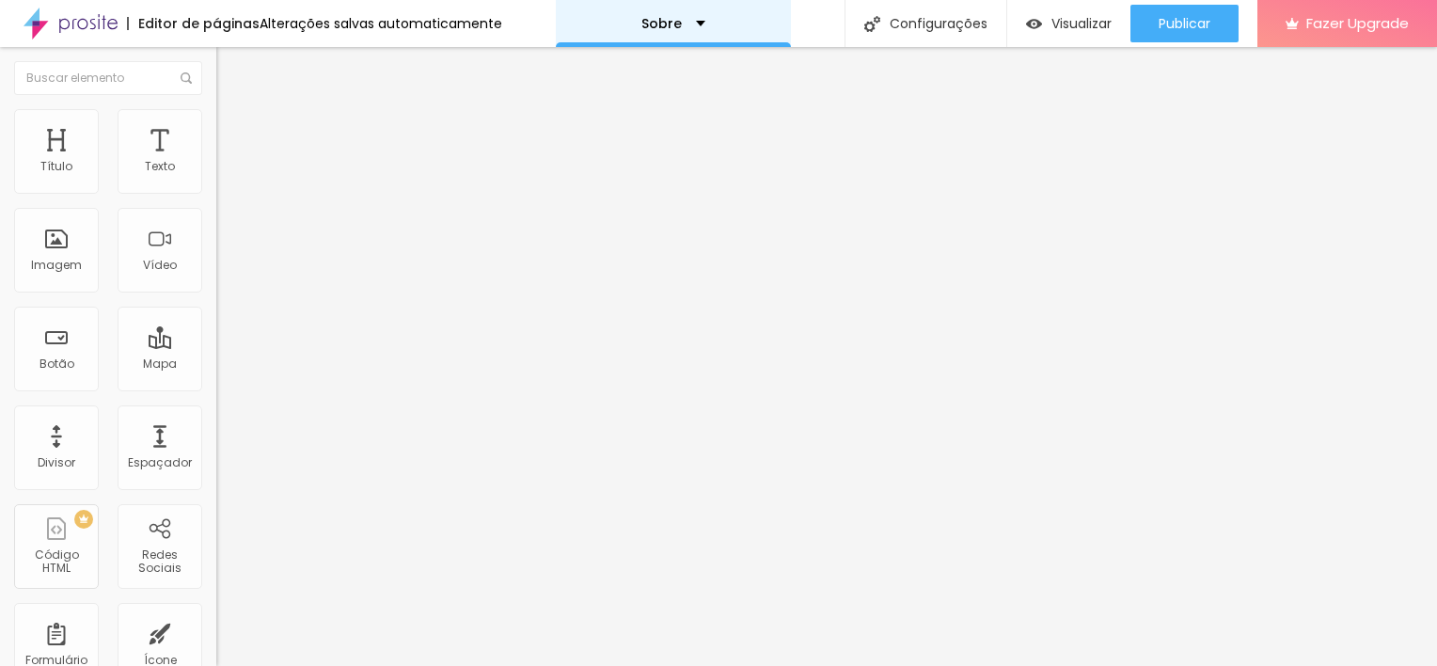
click at [611, 11] on div "Sobre" at bounding box center [673, 23] width 235 height 47
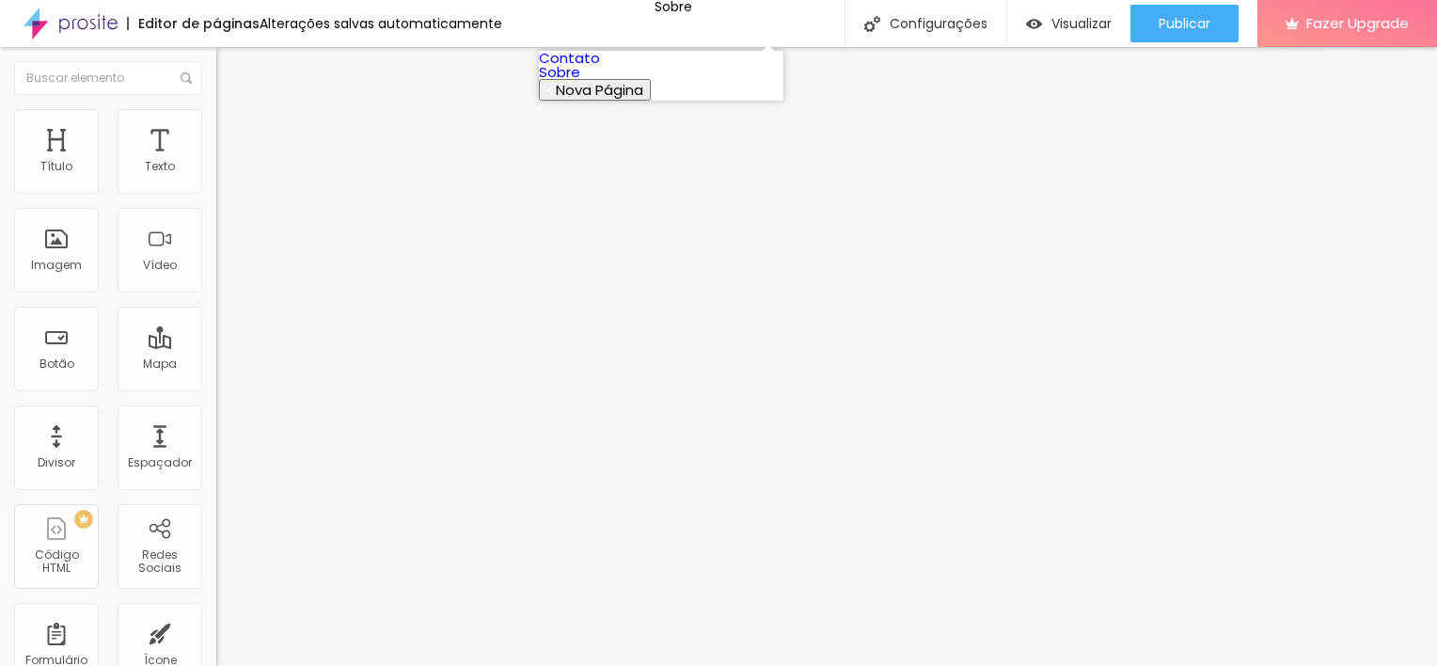
click at [643, 100] on span "Nova Página" at bounding box center [599, 90] width 87 height 20
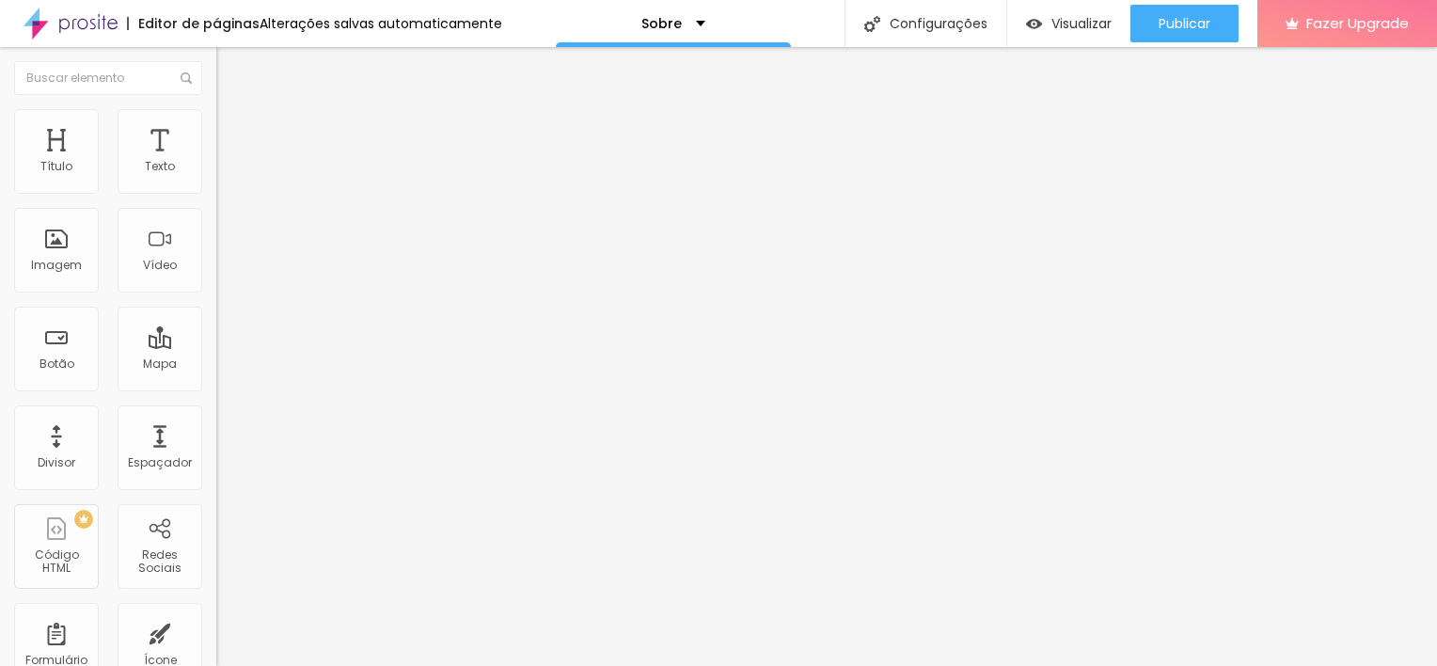
type input "Portfolio"
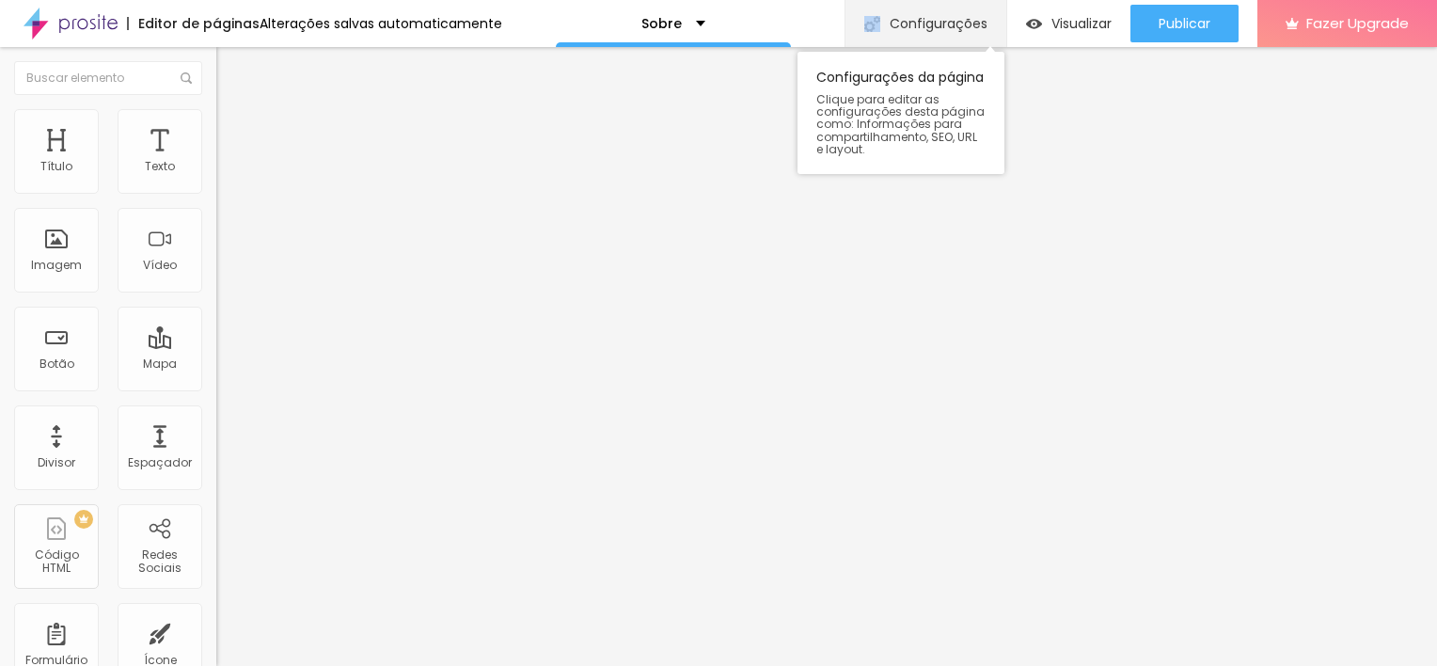
click at [854, 30] on div "Configurações" at bounding box center [925, 23] width 162 height 47
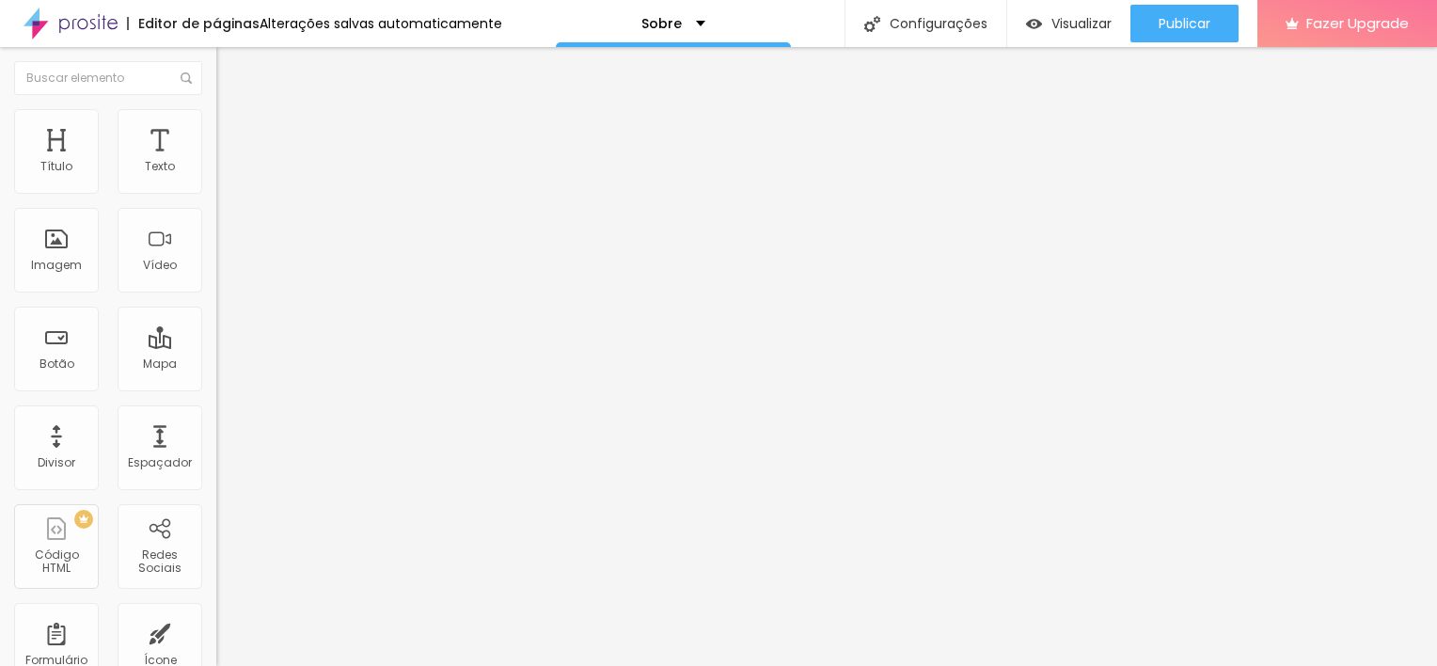
drag, startPoint x: 854, startPoint y: 30, endPoint x: 1062, endPoint y: 68, distance: 212.1
click at [87, 37] on img at bounding box center [71, 23] width 94 height 47
